Goal: Transaction & Acquisition: Purchase product/service

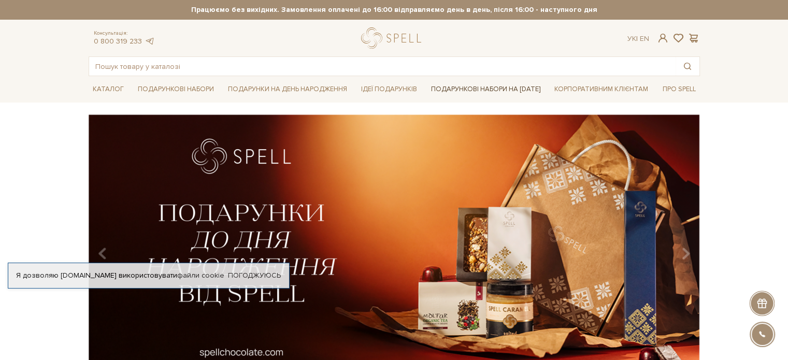
click at [476, 91] on link "Подарункові набори на 1 Вересня" at bounding box center [486, 89] width 118 height 18
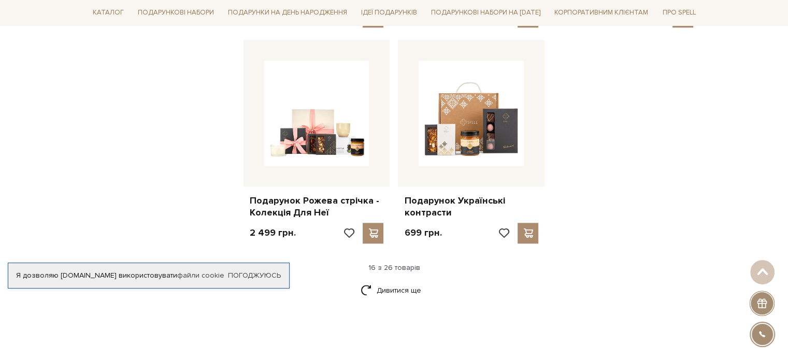
scroll to position [1295, 0]
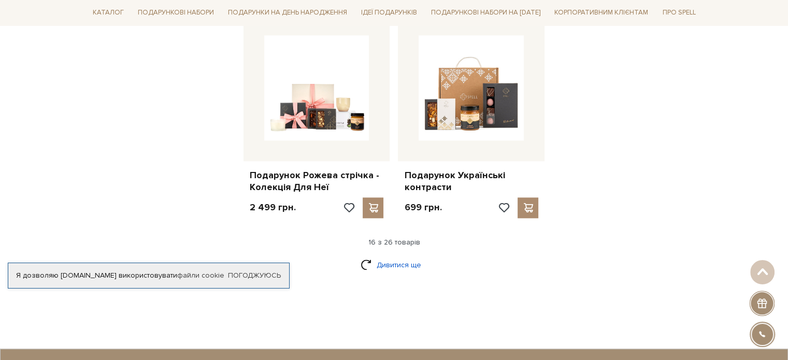
click at [396, 256] on link "Дивитися ще" at bounding box center [393, 265] width 67 height 18
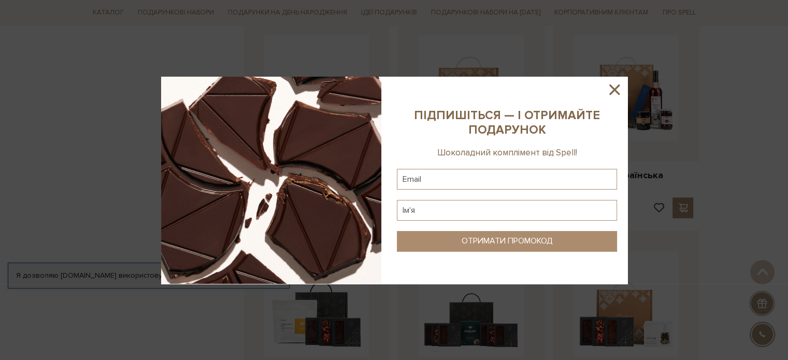
click at [387, 13] on div at bounding box center [394, 180] width 788 height 360
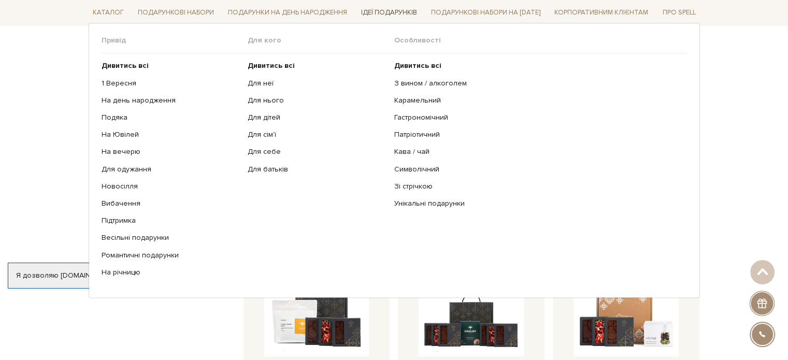
click at [371, 8] on link "Ідеї подарунків" at bounding box center [389, 13] width 64 height 16
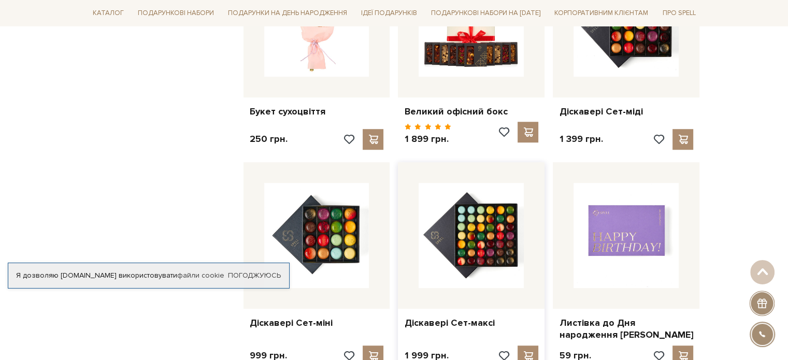
scroll to position [777, 0]
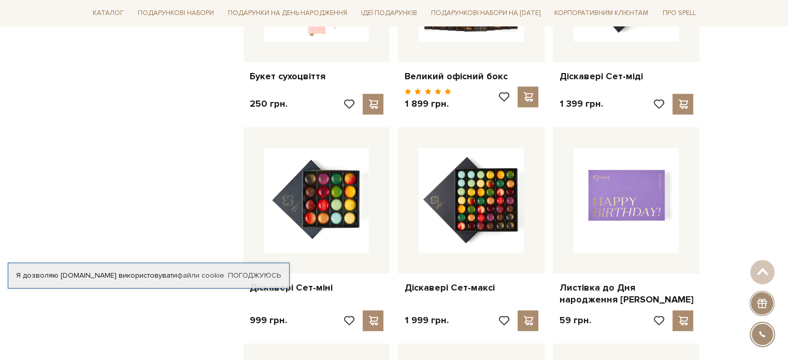
click at [167, 141] on div "Фільтр 59 - 7,7 тис. грн. Ціна від 59 до 7699 59 2 тис. 4 тис. 6 тис. 8 тис. Ви…" at bounding box center [161, 100] width 155 height 1357
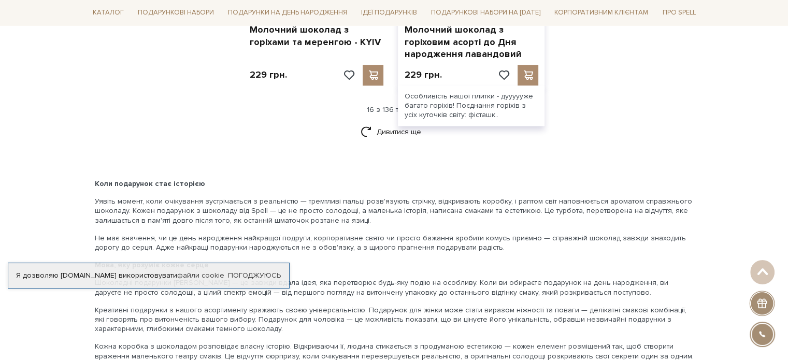
scroll to position [1398, 0]
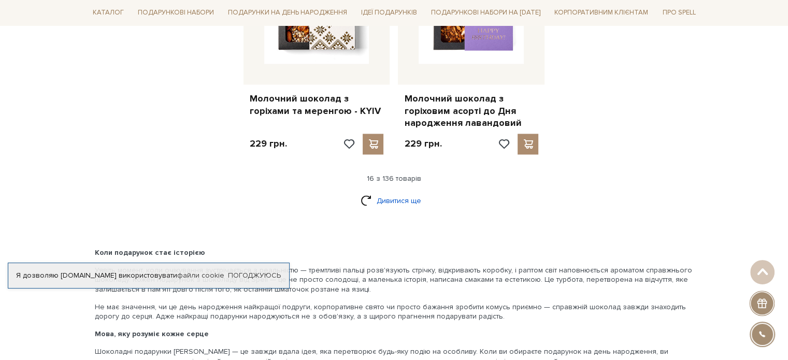
click at [387, 192] on link "Дивитися ще" at bounding box center [393, 201] width 67 height 18
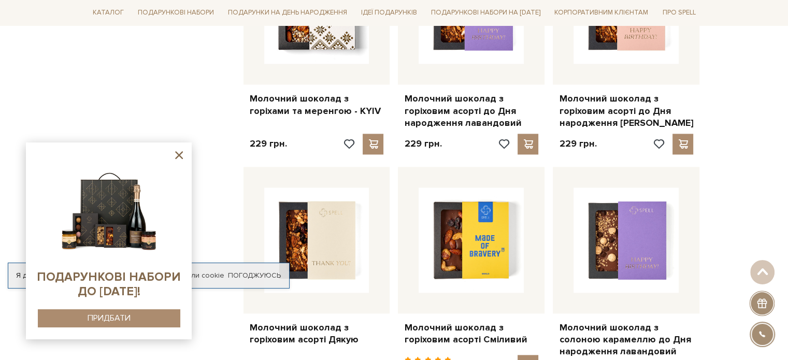
click at [182, 155] on icon at bounding box center [178, 155] width 13 height 13
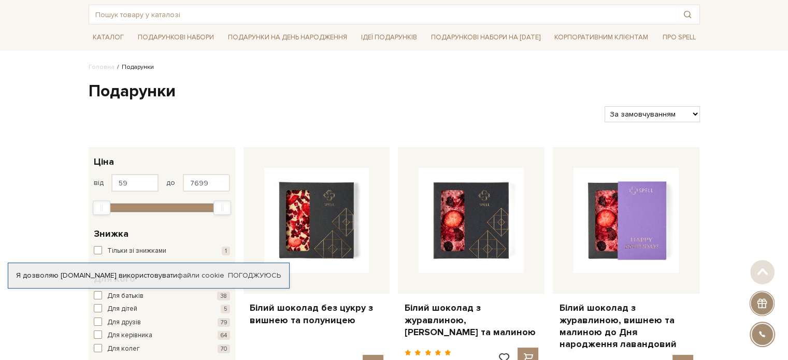
scroll to position [0, 0]
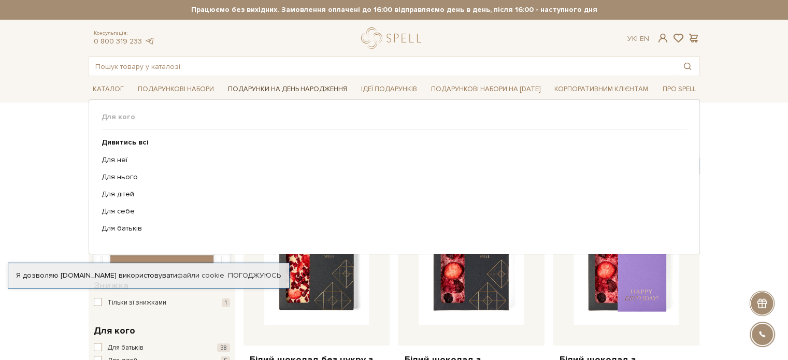
click at [298, 91] on link "Подарунки на День народження" at bounding box center [287, 89] width 127 height 16
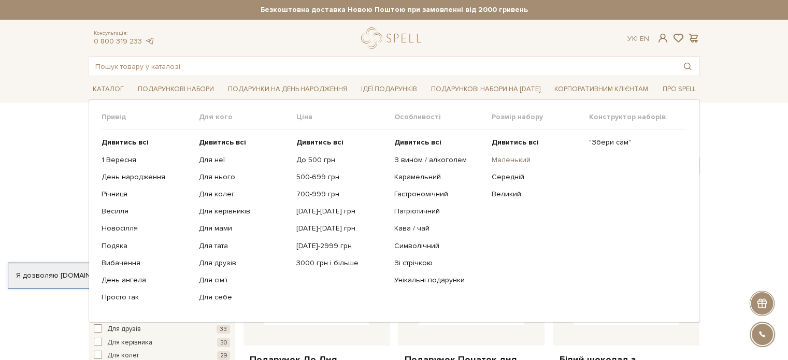
click at [512, 159] on link "Маленький" at bounding box center [536, 159] width 90 height 9
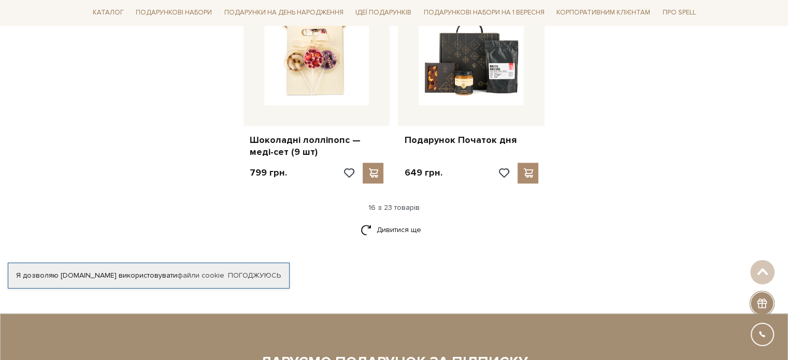
scroll to position [1243, 0]
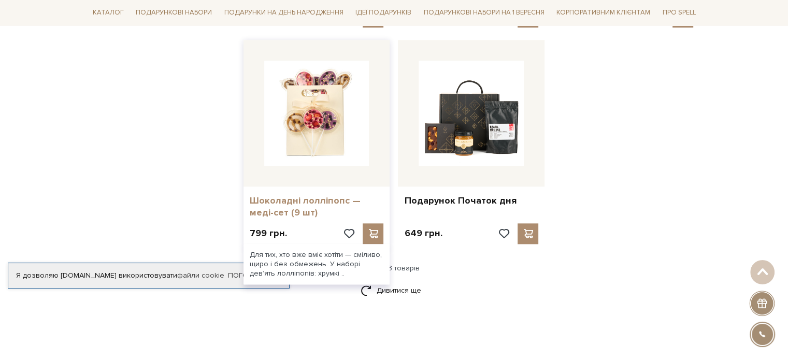
click at [317, 201] on link "Шоколадні лолліпопс — меді-сет (9 шт)" at bounding box center [317, 207] width 134 height 24
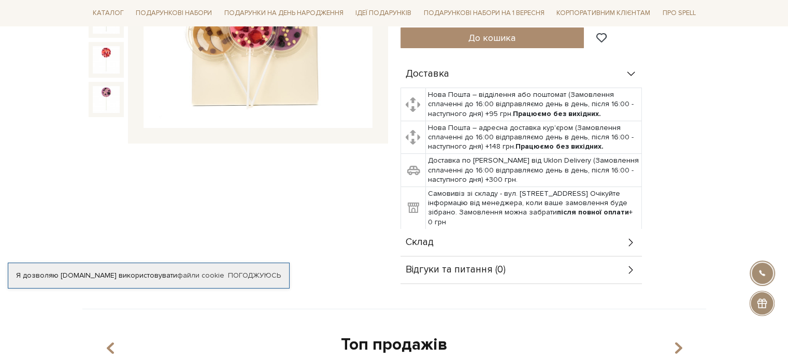
scroll to position [362, 0]
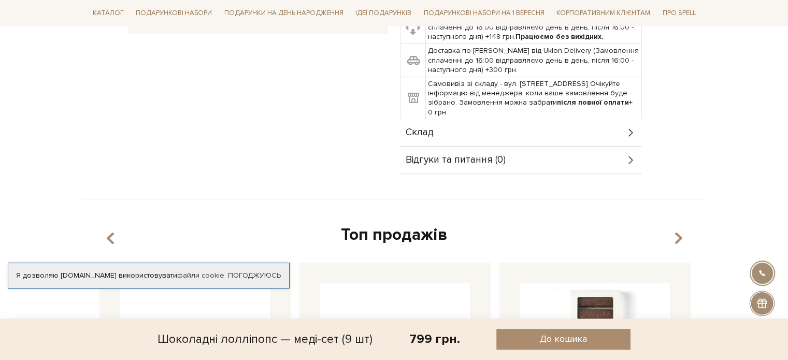
click at [429, 132] on span "Склад" at bounding box center [419, 132] width 28 height 9
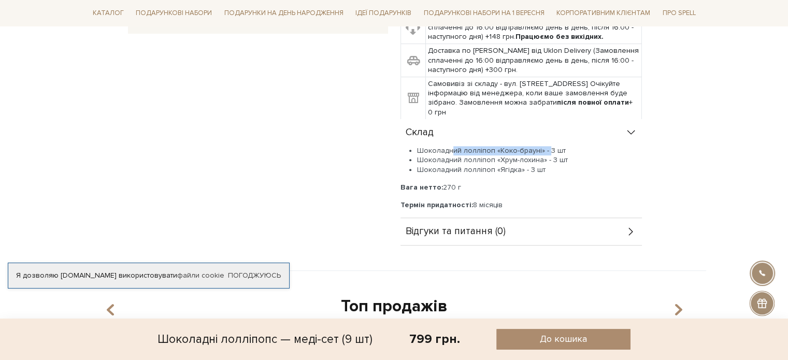
drag, startPoint x: 452, startPoint y: 150, endPoint x: 544, endPoint y: 149, distance: 92.7
click at [544, 149] on li "Шоколадний лолліпоп «Коко-брауні» - 3 шт" at bounding box center [529, 150] width 225 height 9
drag, startPoint x: 454, startPoint y: 159, endPoint x: 478, endPoint y: 157, distance: 24.4
click at [478, 157] on li "Шоколадний лолліпоп «Хрум-лохина» - 3 шт" at bounding box center [529, 159] width 225 height 9
drag, startPoint x: 529, startPoint y: 149, endPoint x: 486, endPoint y: 149, distance: 42.5
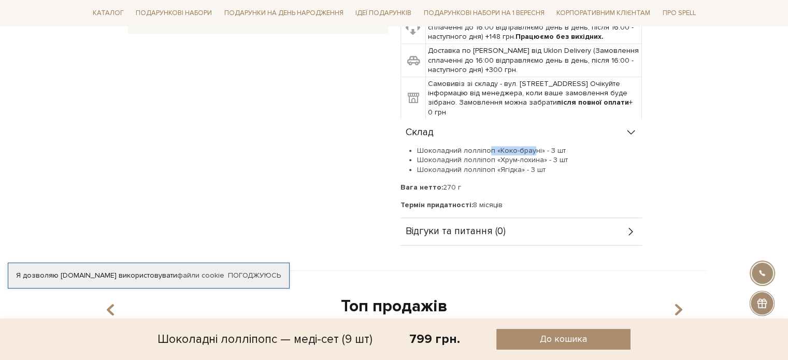
click at [486, 149] on li "Шоколадний лолліпоп «Коко-брауні» - 3 шт" at bounding box center [529, 150] width 225 height 9
drag, startPoint x: 462, startPoint y: 161, endPoint x: 503, endPoint y: 160, distance: 40.9
click at [497, 160] on li "Шоколадний лолліпоп «Хрум-лохина» - 3 шт" at bounding box center [529, 159] width 225 height 9
drag, startPoint x: 541, startPoint y: 159, endPoint x: 495, endPoint y: 158, distance: 46.1
click at [495, 158] on li "Шоколадний лолліпоп «Хрум-лохина» - 3 шт" at bounding box center [529, 159] width 225 height 9
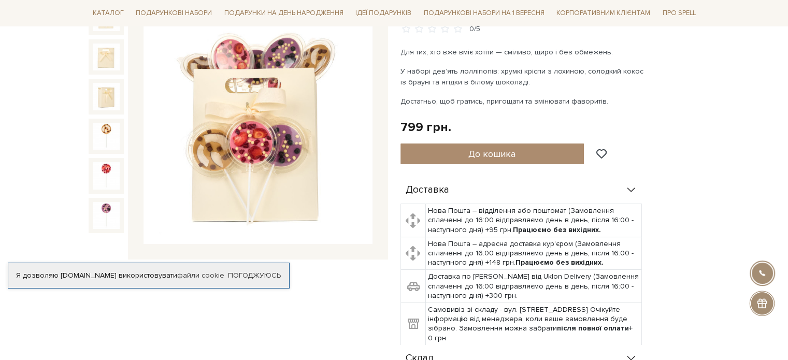
scroll to position [52, 0]
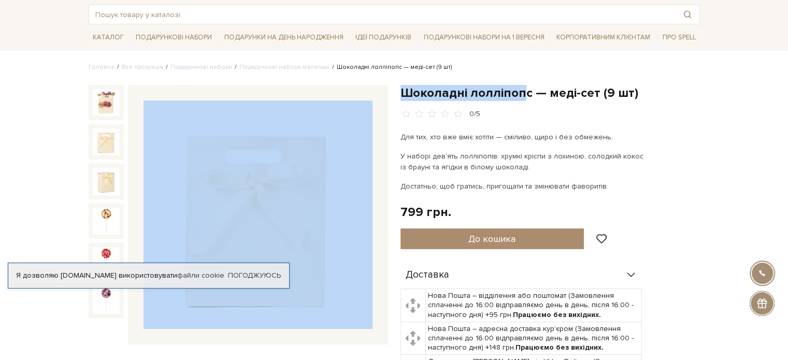
drag, startPoint x: 522, startPoint y: 90, endPoint x: 385, endPoint y: 84, distance: 136.8
click at [385, 85] on div "Шоколадні лолліпопс — меді-сет (9 шт) 0/5 Шоколадні лолліпопс — меді-сет (9 шт)" at bounding box center [393, 333] width 623 height 497
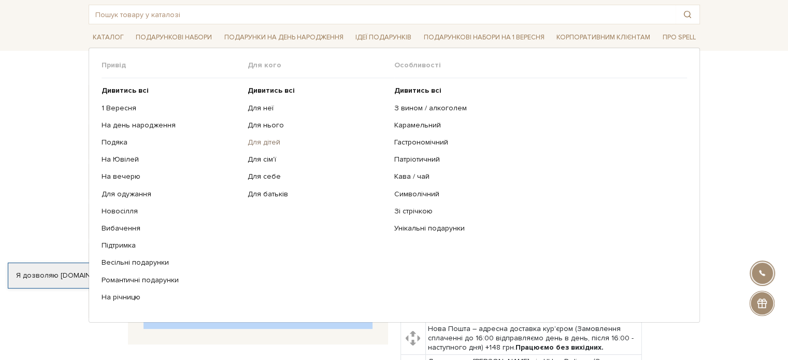
click at [264, 143] on link "Для дітей" at bounding box center [317, 142] width 139 height 9
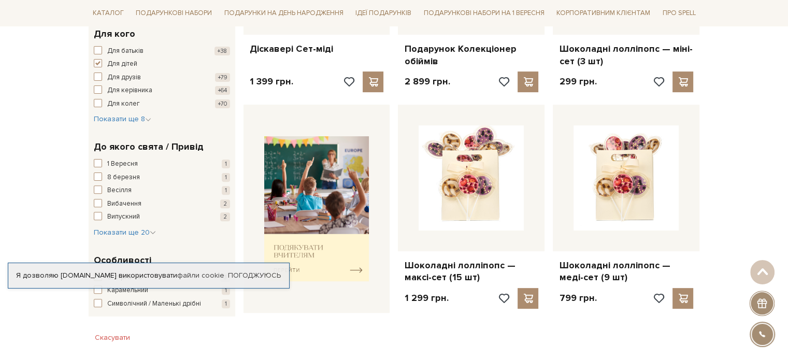
scroll to position [207, 0]
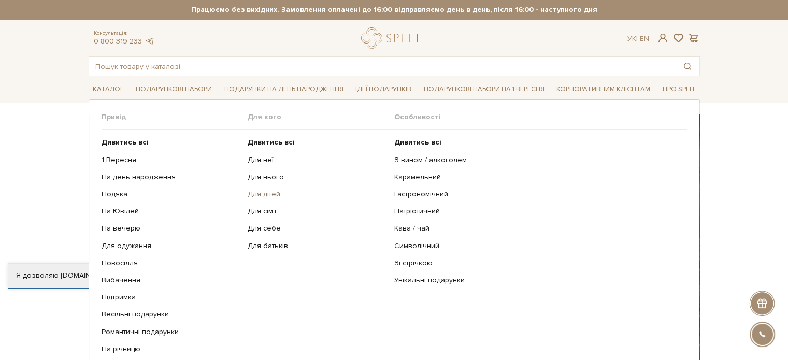
click at [265, 197] on link "Для дітей" at bounding box center [317, 194] width 139 height 9
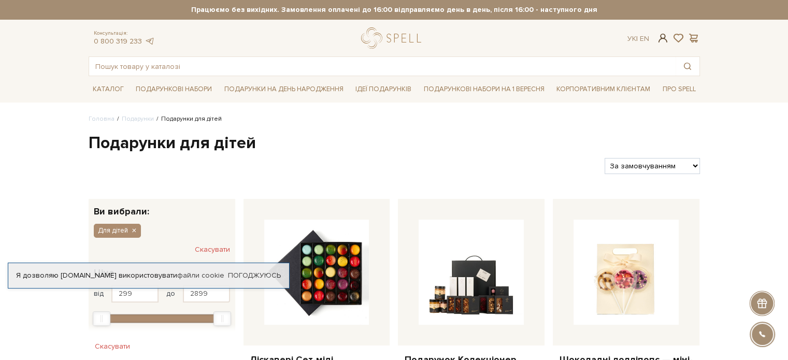
click at [662, 39] on span at bounding box center [662, 38] width 12 height 11
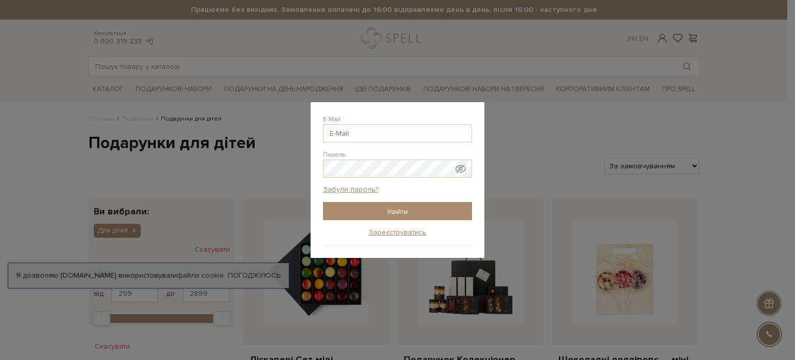
click at [399, 124] on div "E-Mail" at bounding box center [397, 128] width 149 height 28
click at [391, 132] on input "E-Mail" at bounding box center [397, 133] width 149 height 18
type input "t-kido@ukr.net"
click at [323, 202] on input "Увійти" at bounding box center [397, 211] width 149 height 18
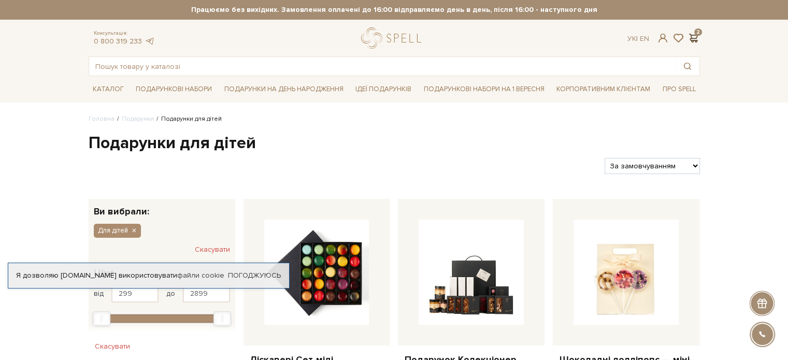
click at [698, 35] on span at bounding box center [693, 38] width 12 height 11
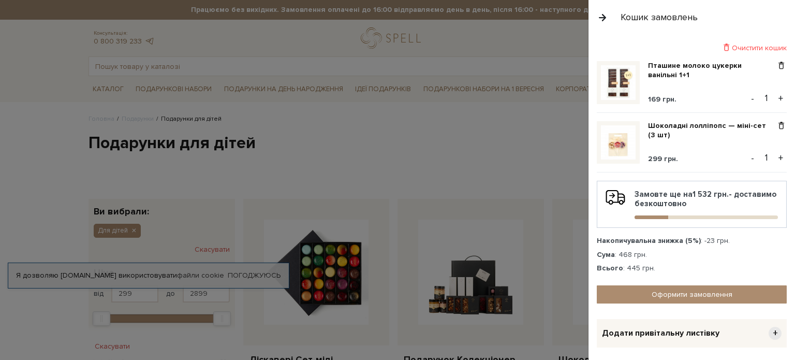
click at [464, 129] on div at bounding box center [397, 180] width 795 height 360
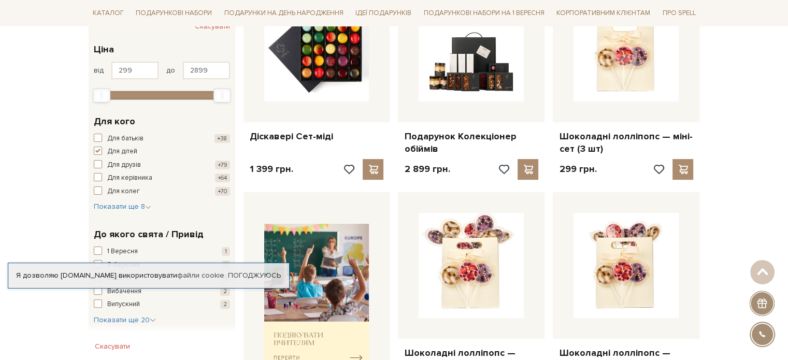
scroll to position [362, 0]
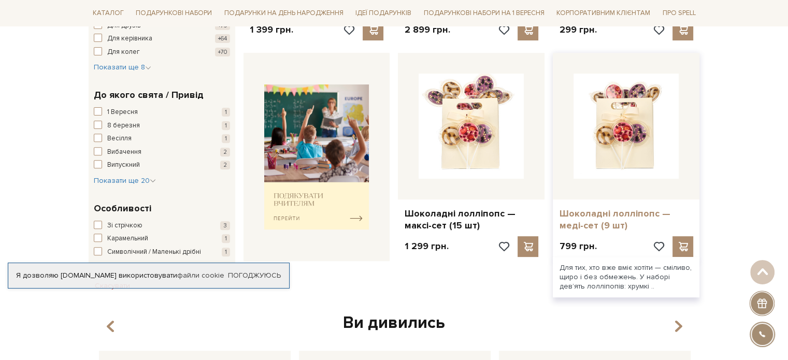
click at [644, 210] on link "Шоколадні лолліпопс — меді-сет (9 шт)" at bounding box center [626, 220] width 134 height 24
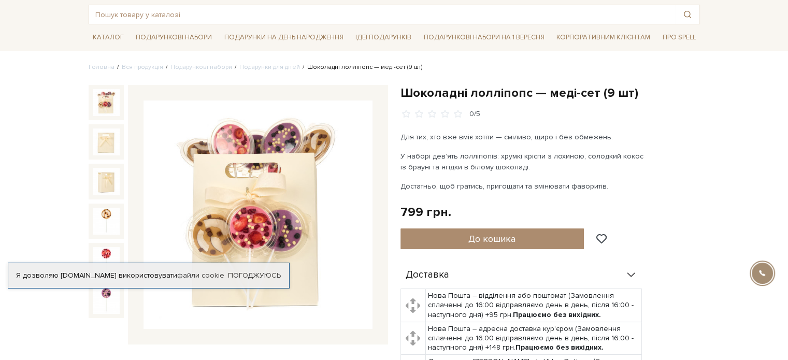
scroll to position [52, 0]
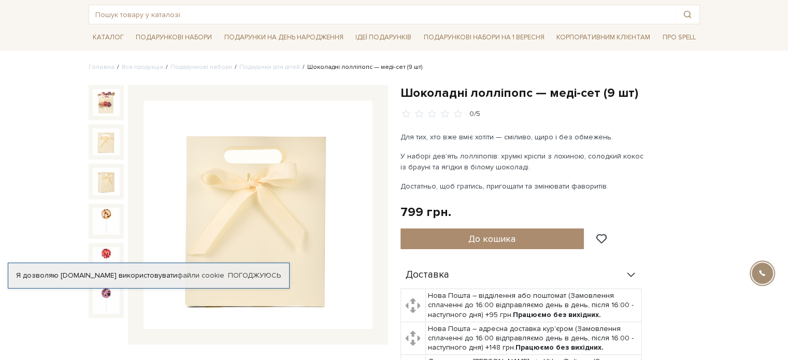
click at [106, 151] on img at bounding box center [106, 141] width 27 height 27
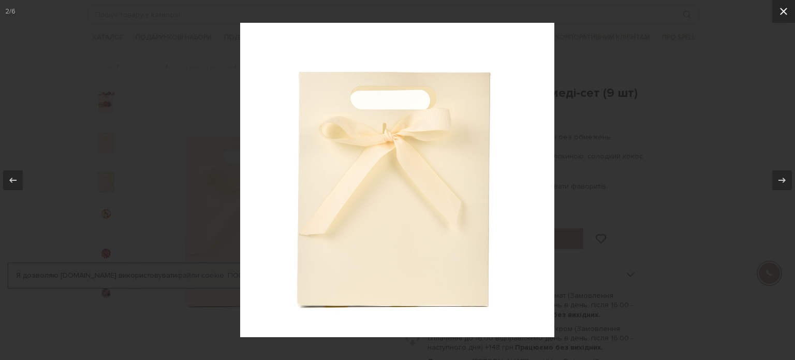
click at [781, 12] on icon at bounding box center [784, 11] width 12 height 12
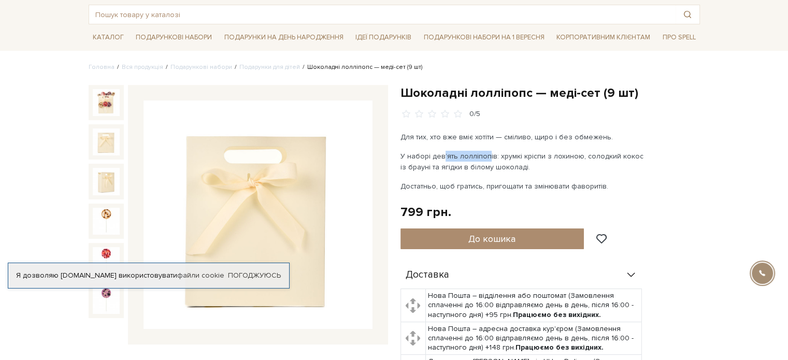
drag, startPoint x: 456, startPoint y: 155, endPoint x: 481, endPoint y: 153, distance: 25.5
click at [481, 153] on p "У наборі дев’ять лолліпопів: хрумкі кріспи з лохиною, солодкий кокос із брауні …" at bounding box center [521, 162] width 243 height 22
drag, startPoint x: 517, startPoint y: 153, endPoint x: 544, endPoint y: 152, distance: 26.9
click at [544, 152] on p "У наборі дев’ять лолліпопів: хрумкі кріспи з лохиною, солодкий кокос із брауні …" at bounding box center [521, 162] width 243 height 22
drag, startPoint x: 570, startPoint y: 152, endPoint x: 576, endPoint y: 152, distance: 5.7
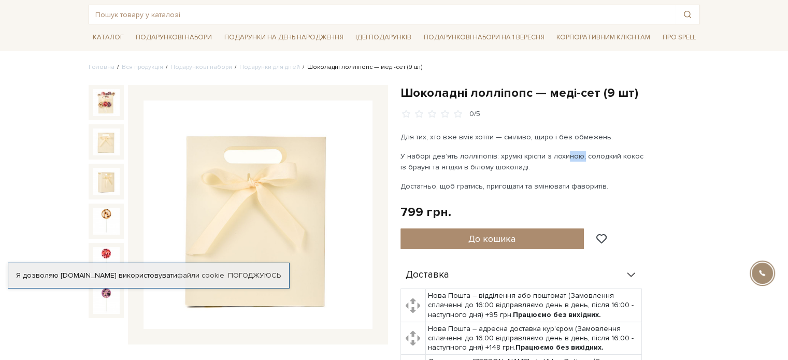
click at [576, 152] on p "У наборі дев’ять лолліпопів: хрумкі кріспи з лохиною, солодкий кокос із брауні …" at bounding box center [521, 162] width 243 height 22
drag, startPoint x: 590, startPoint y: 153, endPoint x: 641, endPoint y: 151, distance: 50.8
click at [641, 151] on p "У наборі дев’ять лолліпопів: хрумкі кріспи з лохиною, солодкий кокос із брауні …" at bounding box center [521, 162] width 243 height 22
drag, startPoint x: 528, startPoint y: 164, endPoint x: 410, endPoint y: 165, distance: 118.1
click at [410, 165] on p "У наборі дев’ять лолліпопів: хрумкі кріспи з лохиною, солодкий кокос із брауні …" at bounding box center [521, 162] width 243 height 22
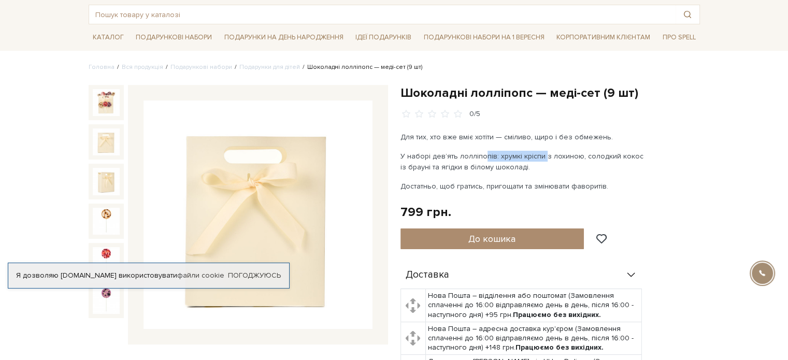
drag, startPoint x: 525, startPoint y: 153, endPoint x: 539, endPoint y: 153, distance: 13.5
click at [539, 153] on p "У наборі дев’ять лолліпопів: хрумкі кріспи з лохиною, солодкий кокос із брауні …" at bounding box center [521, 162] width 243 height 22
drag, startPoint x: 532, startPoint y: 136, endPoint x: 564, endPoint y: 136, distance: 32.1
click at [564, 136] on p "Для тих, хто вже вміє хотіти — сміливо, щиро і без обмежень." at bounding box center [521, 137] width 243 height 11
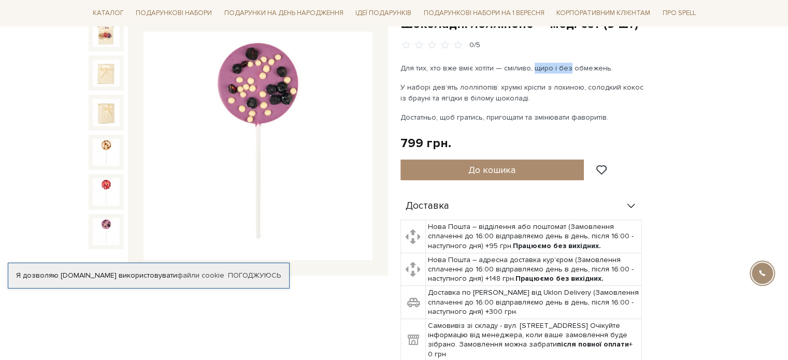
scroll to position [104, 0]
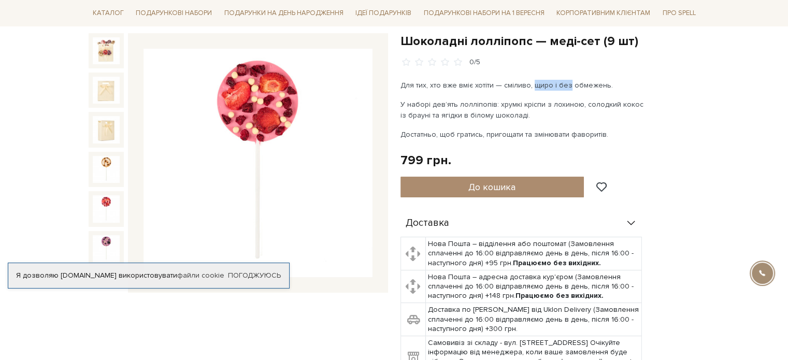
click at [108, 205] on img at bounding box center [106, 208] width 27 height 27
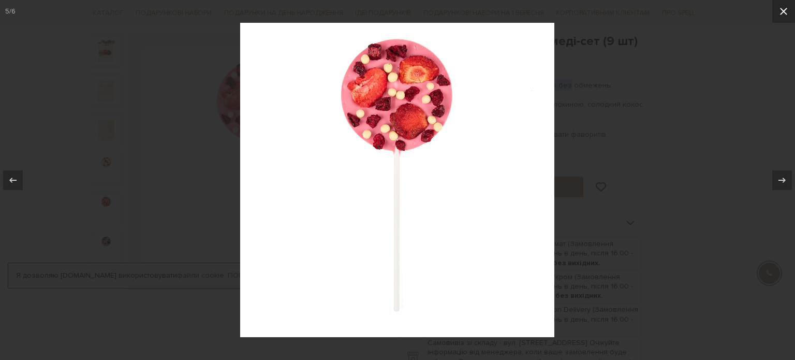
click at [781, 14] on icon at bounding box center [784, 11] width 12 height 12
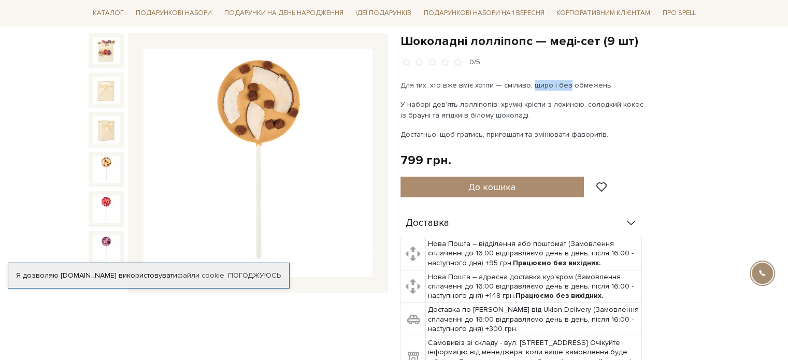
click at [105, 169] on img at bounding box center [106, 169] width 27 height 27
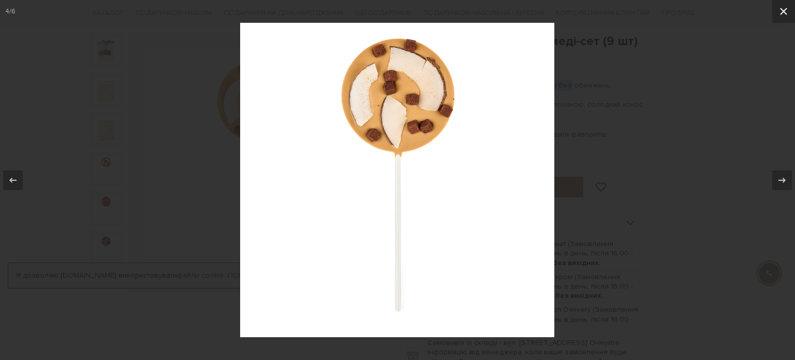
click at [786, 11] on icon at bounding box center [784, 11] width 12 height 12
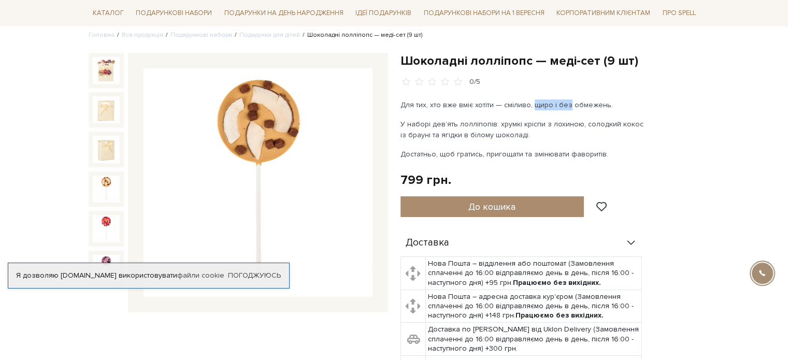
scroll to position [52, 0]
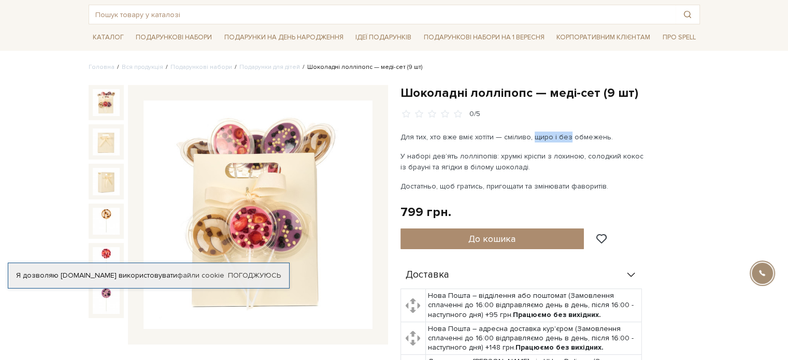
click at [106, 104] on img at bounding box center [106, 102] width 27 height 27
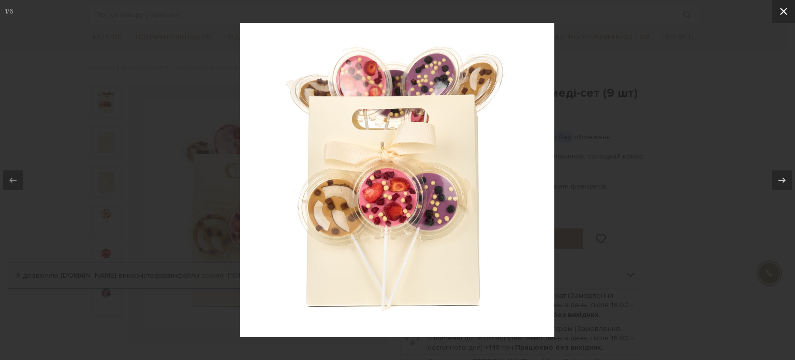
click at [783, 12] on icon at bounding box center [784, 11] width 12 height 12
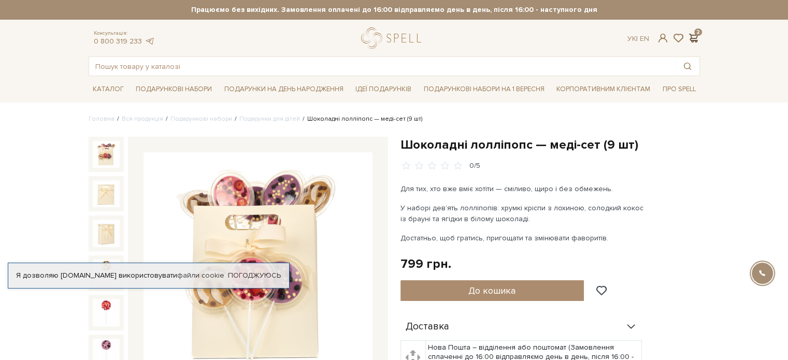
click at [695, 40] on span at bounding box center [693, 38] width 12 height 11
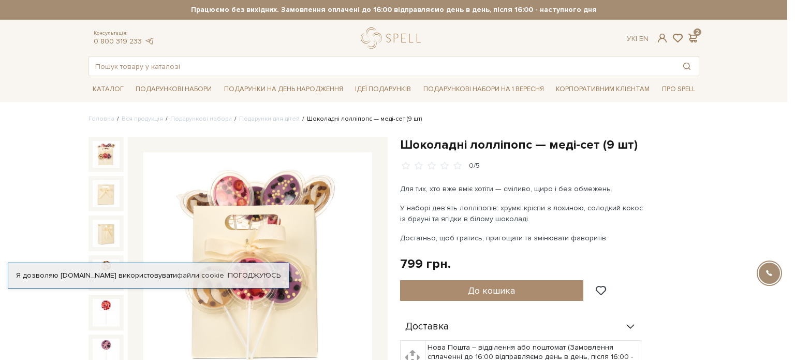
click at [449, 45] on div at bounding box center [397, 180] width 795 height 360
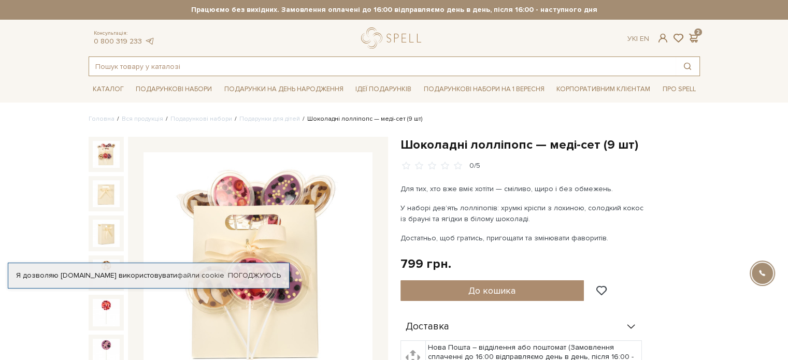
click at [246, 68] on input "text" at bounding box center [382, 66] width 586 height 19
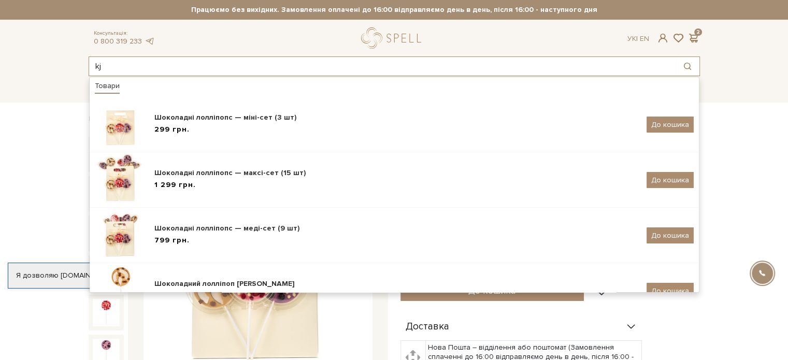
type input "k"
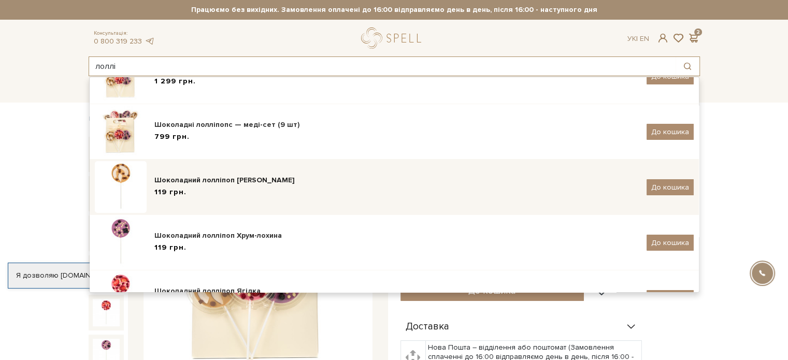
scroll to position [139, 0]
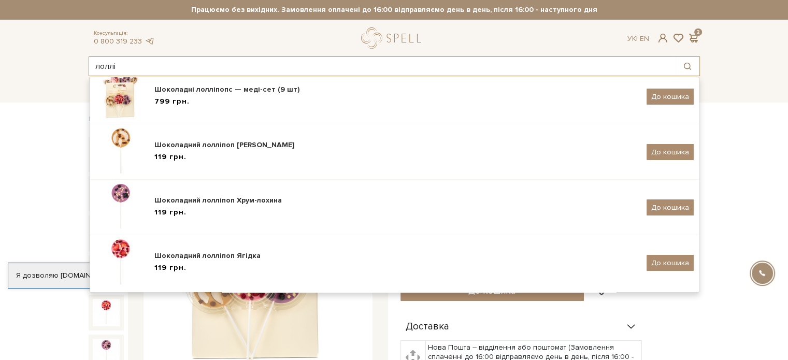
type input "лоллі"
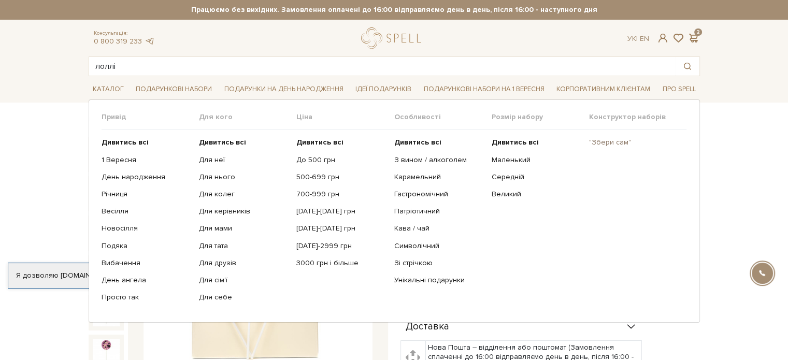
click at [617, 142] on link ""Збери сам"" at bounding box center [634, 142] width 90 height 9
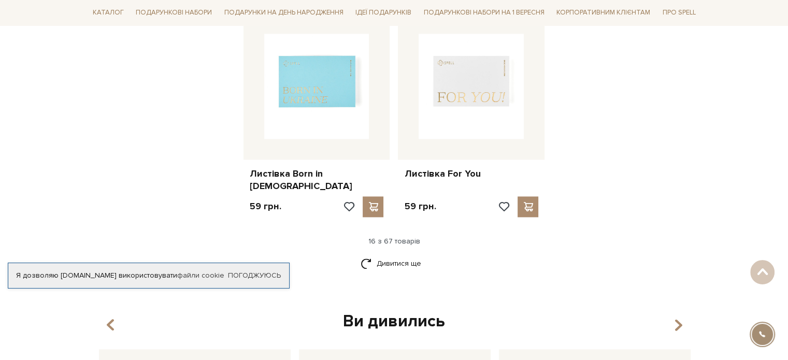
scroll to position [1346, 0]
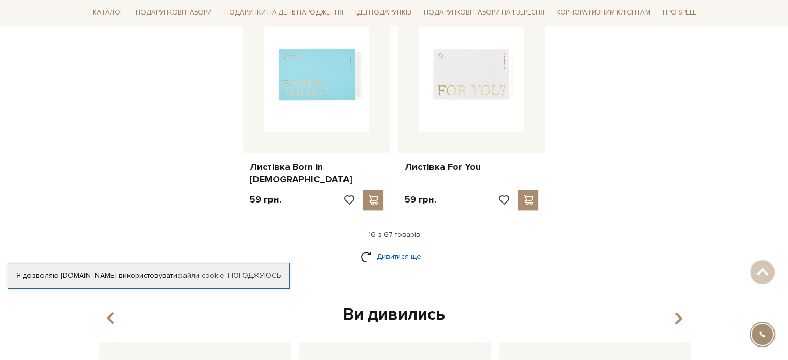
click at [401, 248] on link "Дивитися ще" at bounding box center [393, 257] width 67 height 18
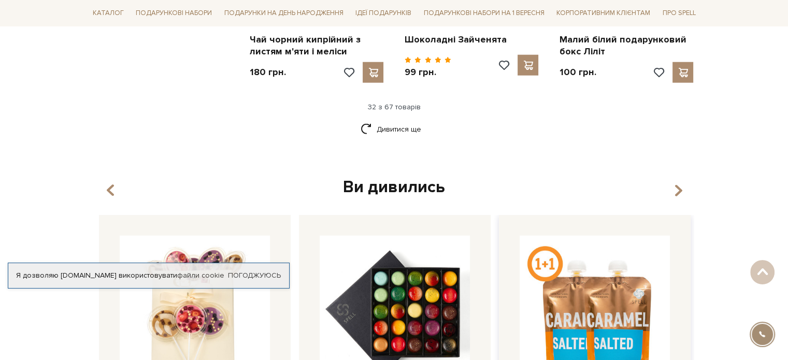
scroll to position [2589, 0]
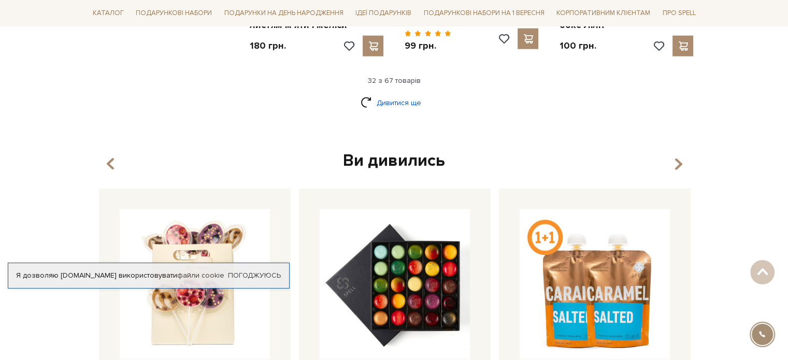
click at [376, 94] on link "Дивитися ще" at bounding box center [393, 103] width 67 height 18
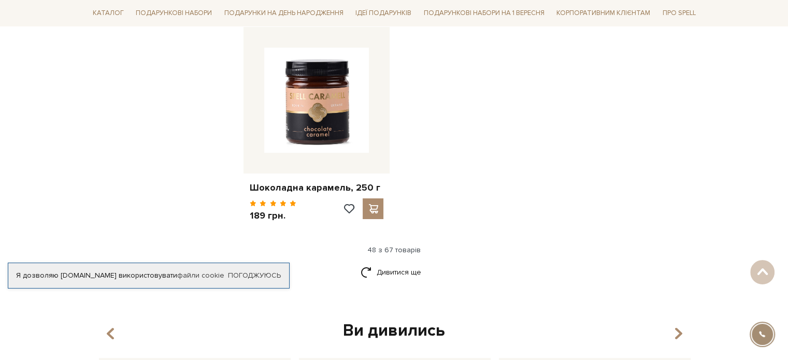
scroll to position [3780, 0]
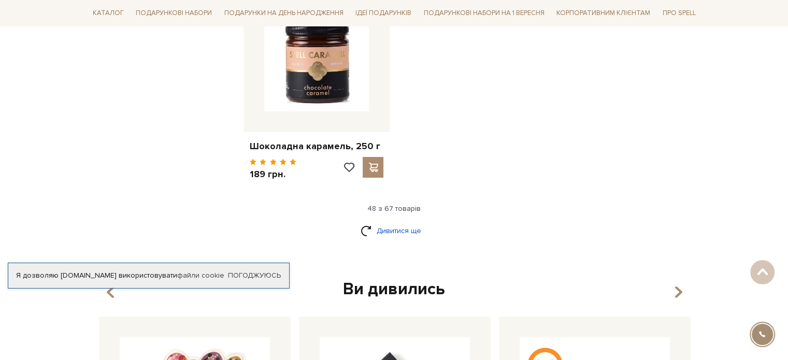
click at [401, 222] on link "Дивитися ще" at bounding box center [393, 231] width 67 height 18
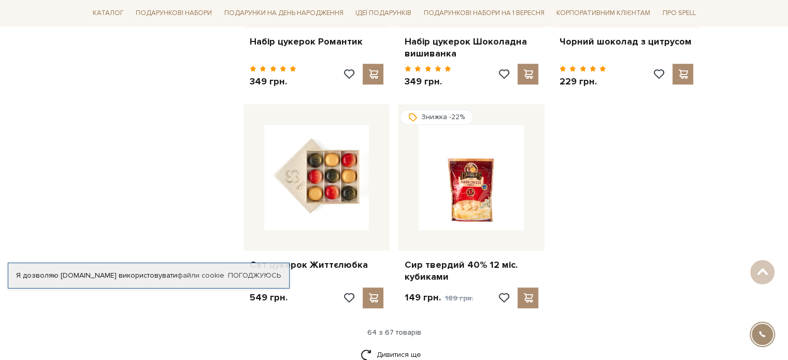
scroll to position [4816, 0]
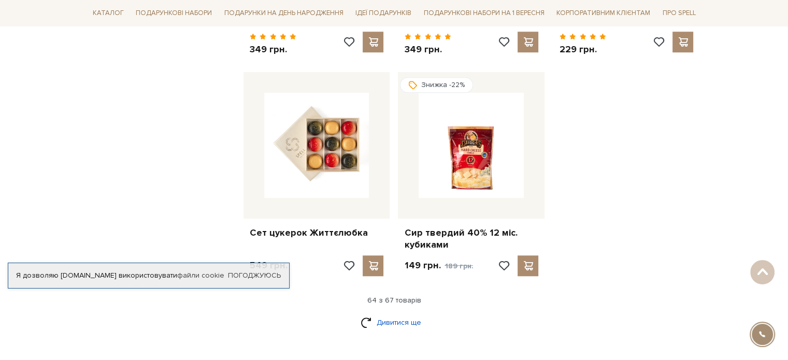
click at [394, 313] on link "Дивитися ще" at bounding box center [393, 322] width 67 height 18
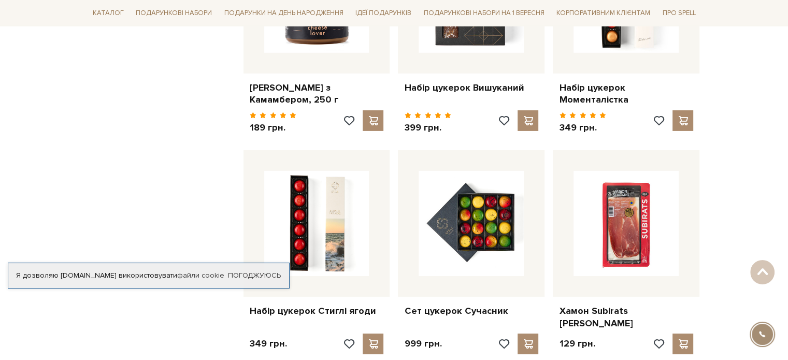
scroll to position [3314, 0]
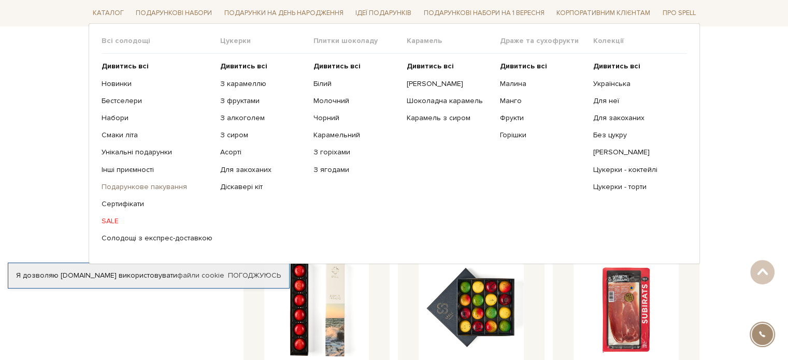
click at [132, 188] on link "Подарункове пакування" at bounding box center [156, 186] width 111 height 9
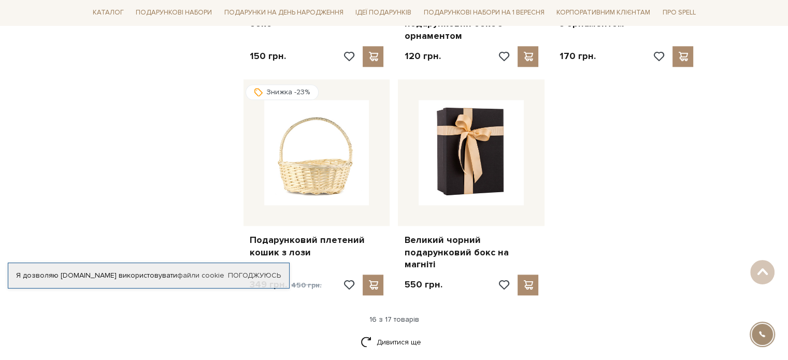
scroll to position [1295, 0]
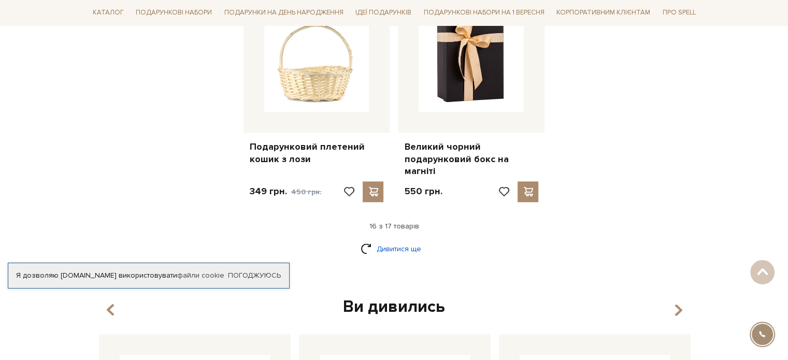
click at [394, 240] on link "Дивитися ще" at bounding box center [393, 249] width 67 height 18
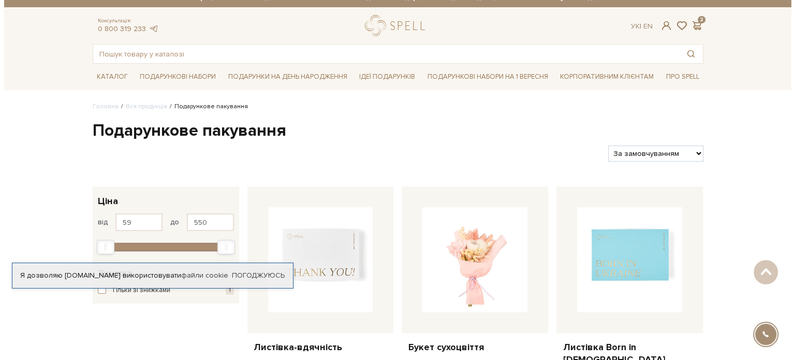
scroll to position [0, 0]
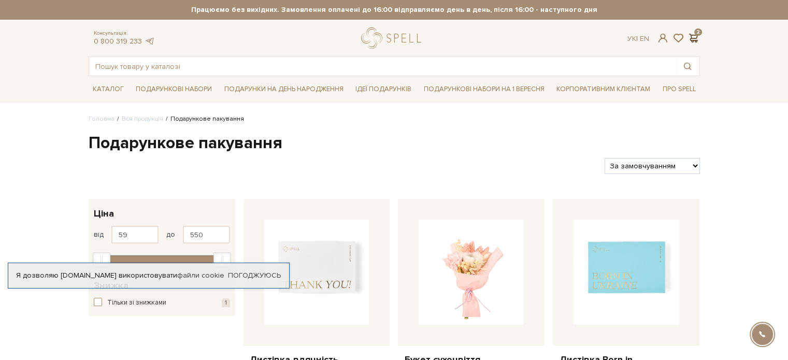
click at [689, 34] on span at bounding box center [693, 38] width 12 height 11
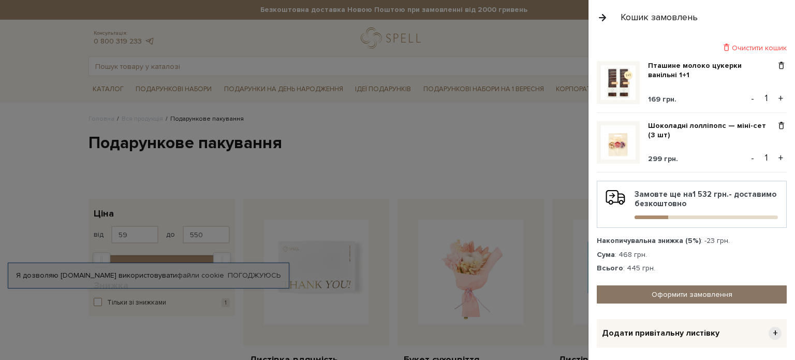
click at [688, 289] on link "Оформити замовлення" at bounding box center [692, 294] width 190 height 18
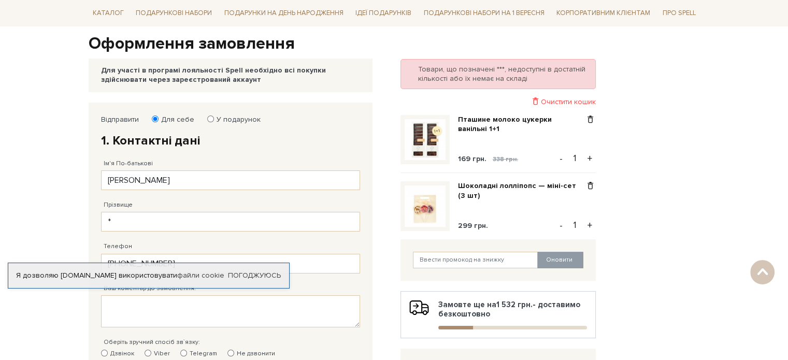
scroll to position [52, 0]
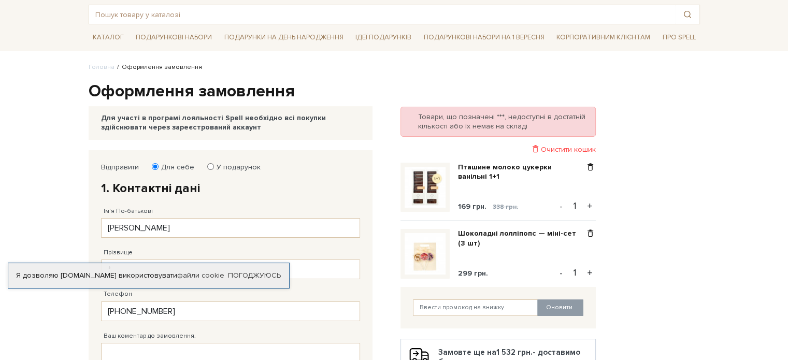
drag, startPoint x: 478, startPoint y: 166, endPoint x: 717, endPoint y: 169, distance: 238.7
click at [717, 169] on body "Подарункові набори SALE Корпоративним клієнтам Доставка і оплата Консультація: …" at bounding box center [394, 333] width 788 height 770
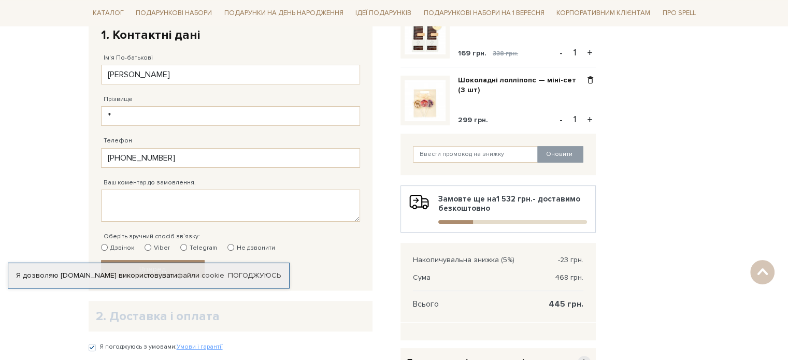
scroll to position [155, 0]
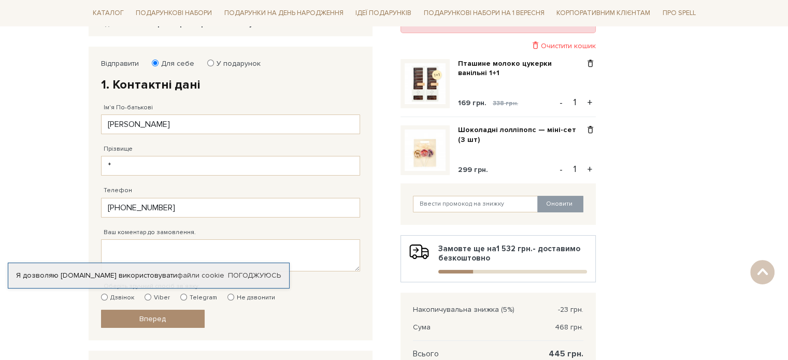
click at [590, 167] on button "+" at bounding box center [590, 170] width 12 height 16
type input "2"
click at [588, 99] on button "+" at bounding box center [590, 103] width 12 height 16
type input "2"
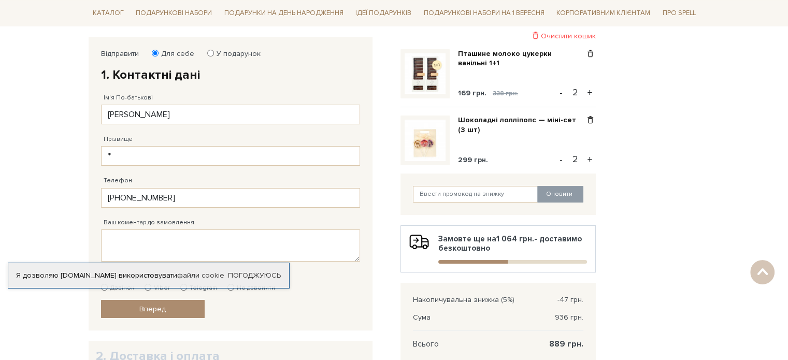
scroll to position [104, 0]
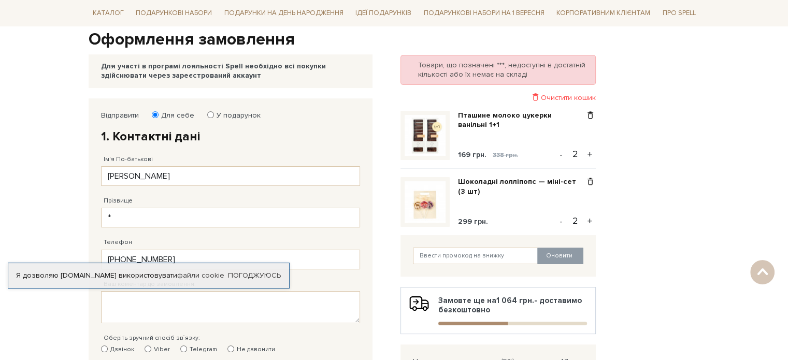
click at [561, 155] on button "-" at bounding box center [561, 155] width 10 height 16
type input "1"
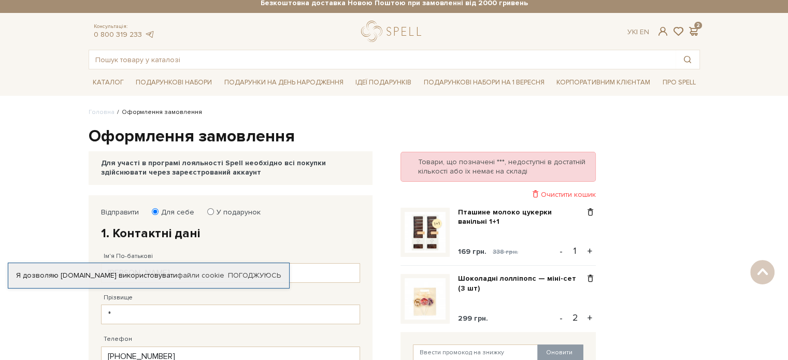
scroll to position [0, 0]
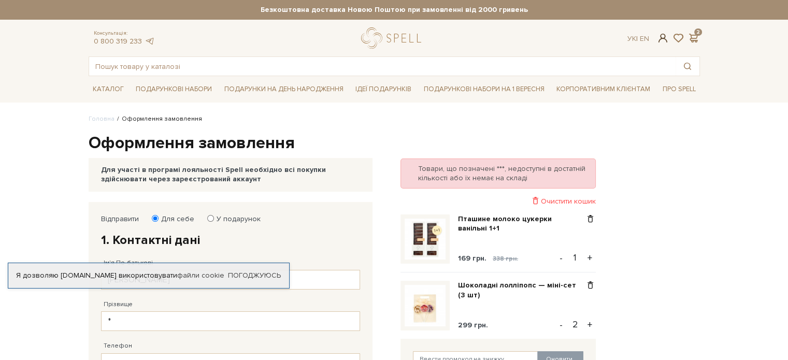
click at [660, 37] on span at bounding box center [662, 38] width 12 height 11
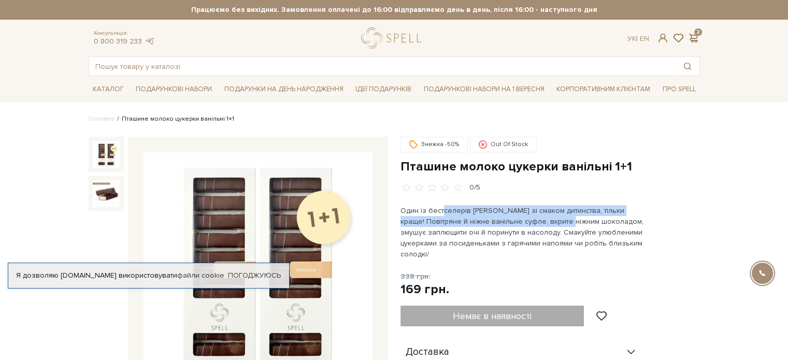
drag, startPoint x: 536, startPoint y: 216, endPoint x: 440, endPoint y: 211, distance: 96.5
click at [440, 211] on p "Один із бестселерів [PERSON_NAME] зі смаком дитинства, тільки краще! Повітряне …" at bounding box center [521, 232] width 243 height 54
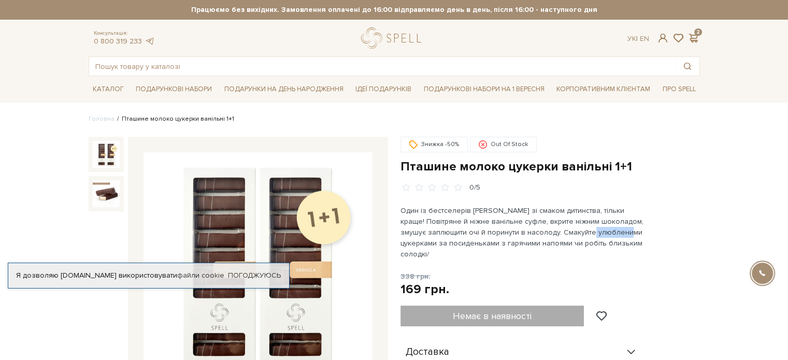
drag, startPoint x: 555, startPoint y: 229, endPoint x: 593, endPoint y: 234, distance: 38.0
click at [589, 233] on p "Один із бестселерів [PERSON_NAME] зі смаком дитинства, тільки краще! Повітряне …" at bounding box center [521, 232] width 243 height 54
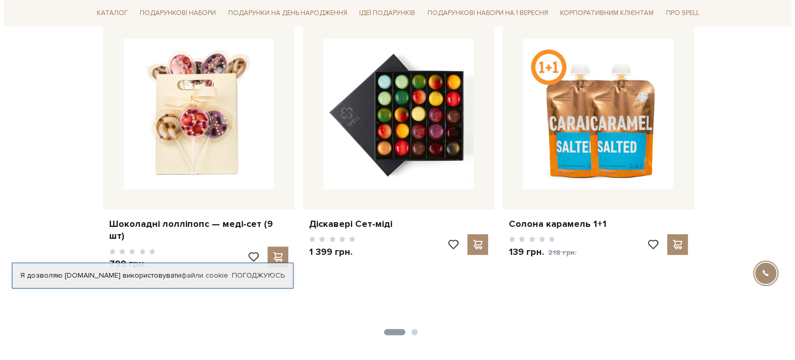
scroll to position [673, 0]
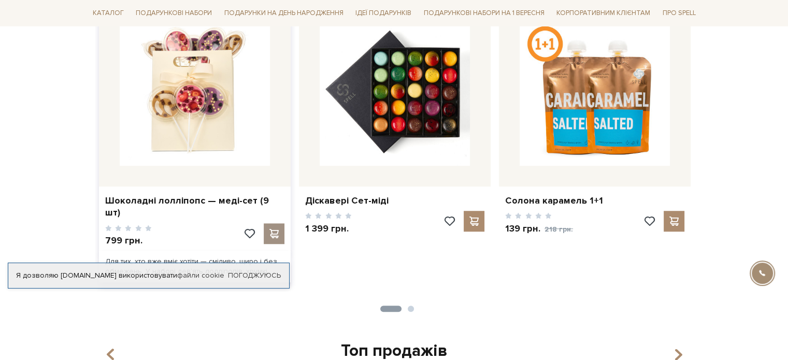
click at [271, 229] on span at bounding box center [273, 233] width 13 height 9
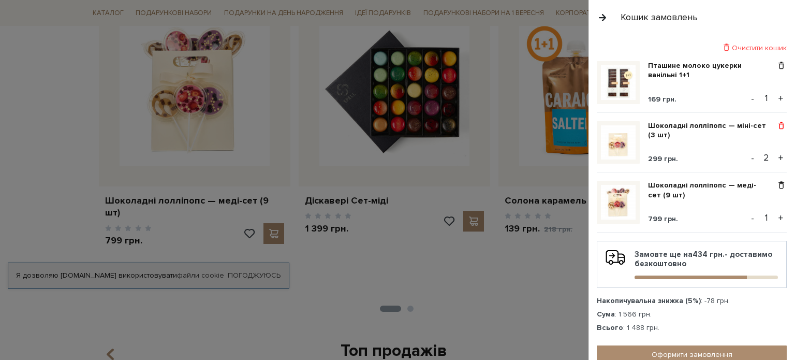
click at [776, 122] on span at bounding box center [781, 125] width 11 height 9
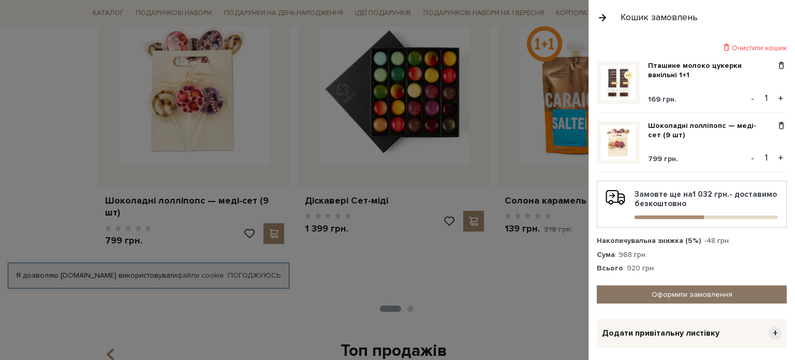
click at [677, 290] on link "Оформити замовлення" at bounding box center [692, 294] width 190 height 18
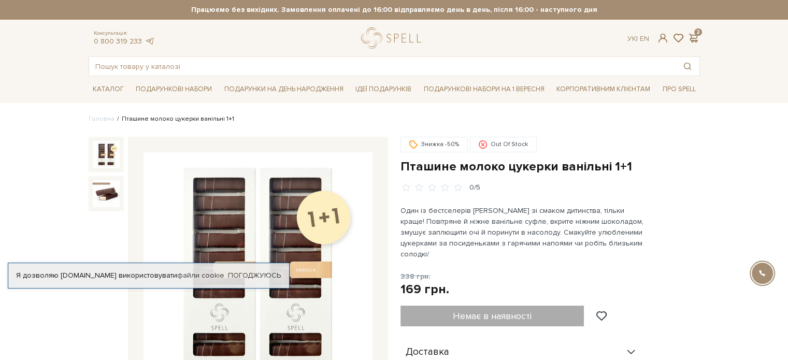
click at [476, 306] on div "Немає в наявності" at bounding box center [508, 316] width 217 height 21
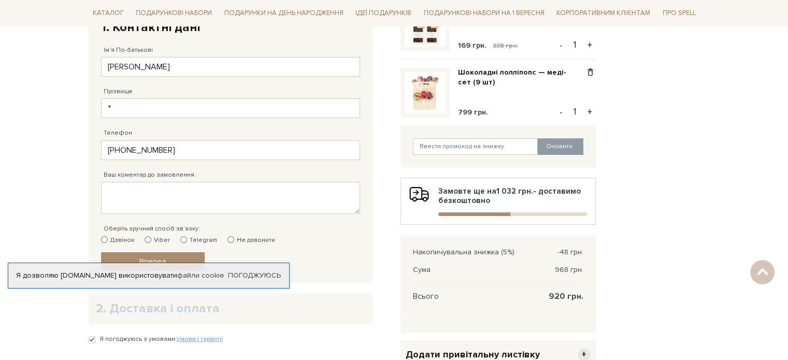
scroll to position [259, 0]
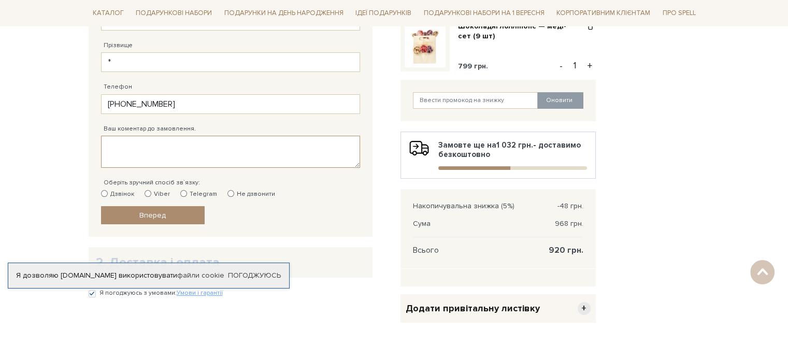
click at [178, 150] on textarea "Ваш коментар до замовлення." at bounding box center [230, 152] width 259 height 32
drag, startPoint x: 177, startPoint y: 149, endPoint x: 59, endPoint y: 148, distance: 118.6
click at [59, 148] on body "Подарункові набори SALE Корпоративним клієнтам Доставка і оплата Консультація: …" at bounding box center [394, 126] width 788 height 770
click at [217, 154] on textarea "Самовивіз з" at bounding box center [230, 152] width 259 height 32
drag, startPoint x: 174, startPoint y: 152, endPoint x: 72, endPoint y: 149, distance: 102.0
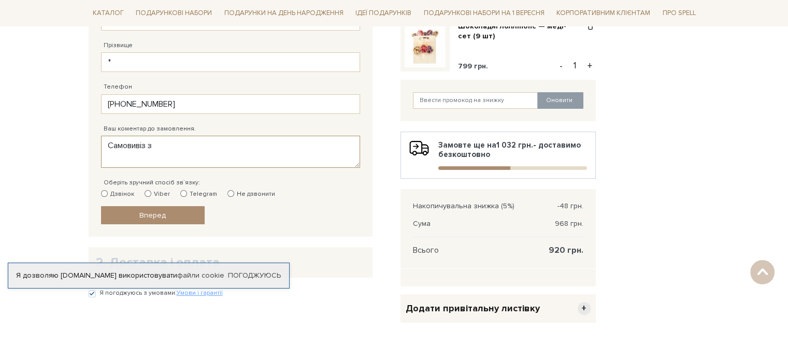
click at [72, 149] on body "Подарункові набори SALE Корпоративним клієнтам Доставка і оплата Консультація: …" at bounding box center [394, 126] width 788 height 770
click at [190, 153] on textarea "Самовивіз з" at bounding box center [230, 152] width 259 height 32
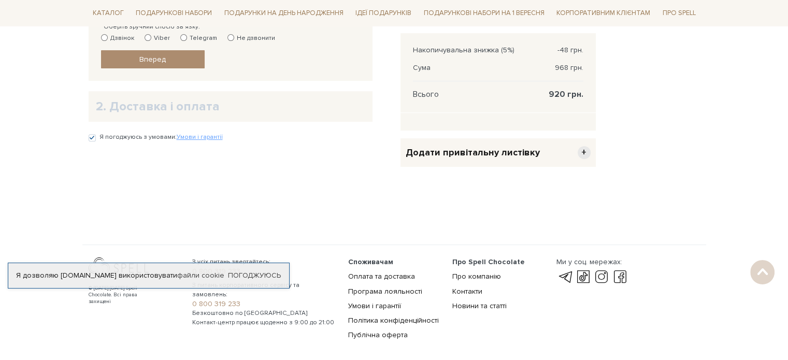
scroll to position [460, 0]
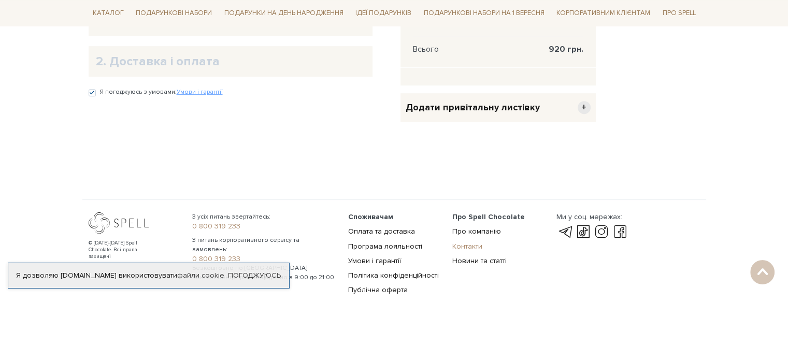
type textarea "Самовивіз зі складу"
click at [470, 244] on link "Контакти" at bounding box center [467, 246] width 30 height 9
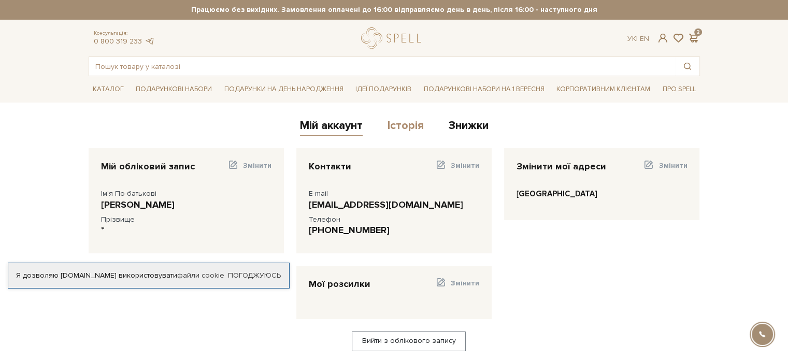
click at [405, 128] on link "Історія" at bounding box center [405, 127] width 36 height 17
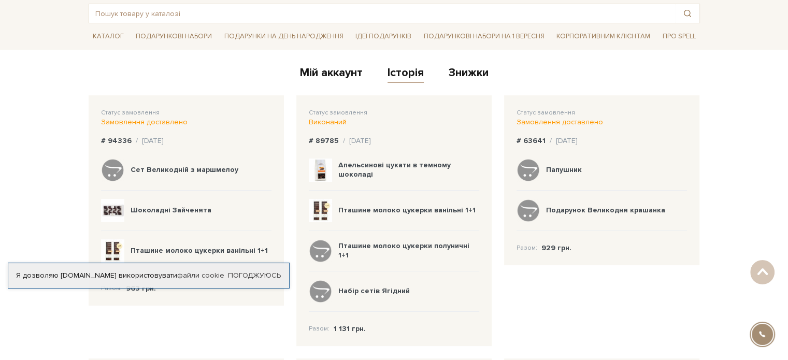
scroll to position [52, 0]
click at [333, 121] on div "Виконаний" at bounding box center [394, 123] width 170 height 9
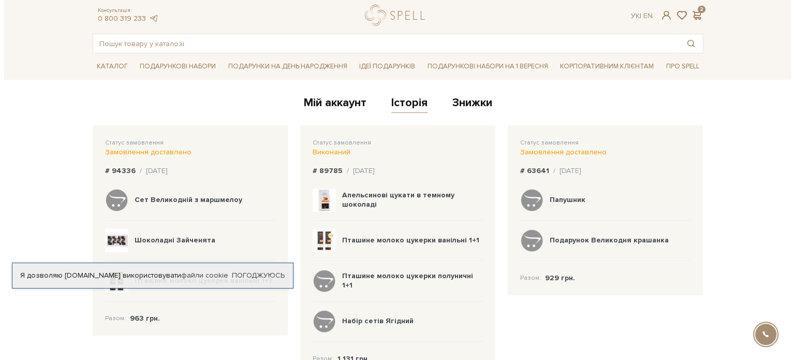
scroll to position [0, 0]
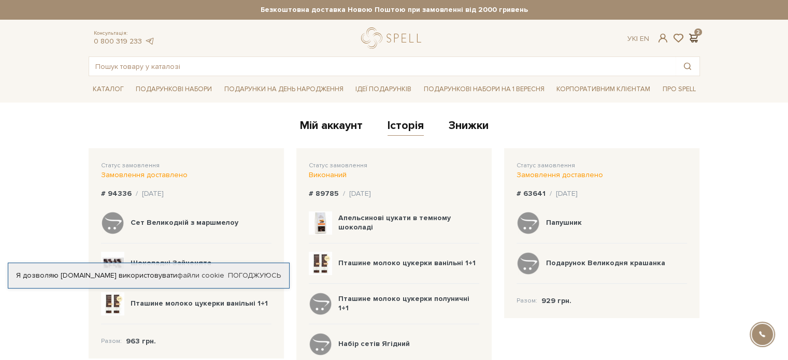
click at [696, 36] on span at bounding box center [693, 38] width 12 height 11
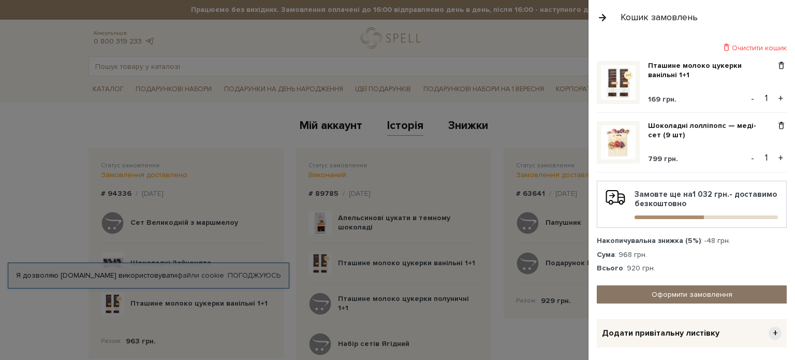
click at [696, 288] on link "Оформити замовлення" at bounding box center [692, 294] width 190 height 18
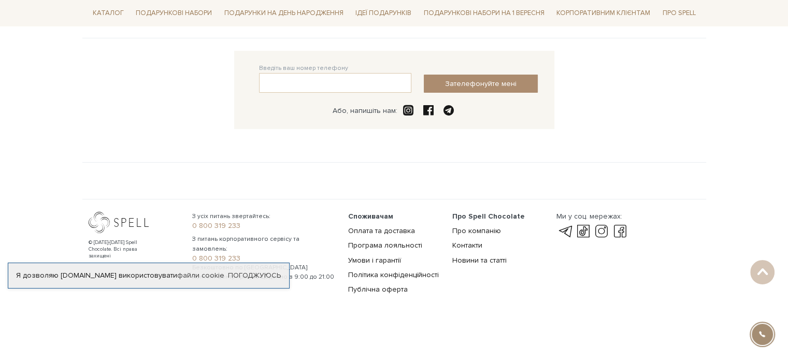
scroll to position [264, 0]
click at [384, 228] on link "Оплата та доставка" at bounding box center [381, 230] width 67 height 9
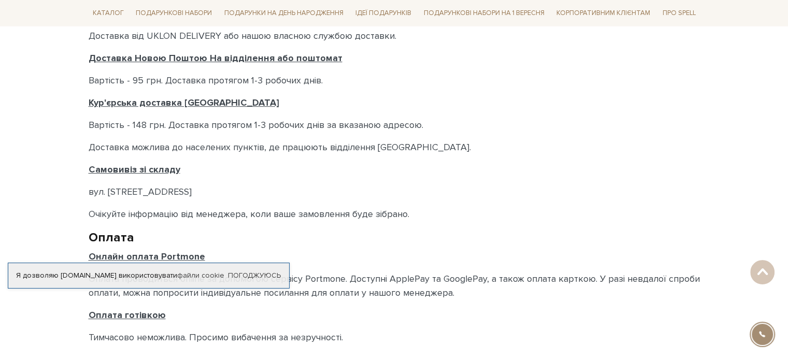
scroll to position [518, 0]
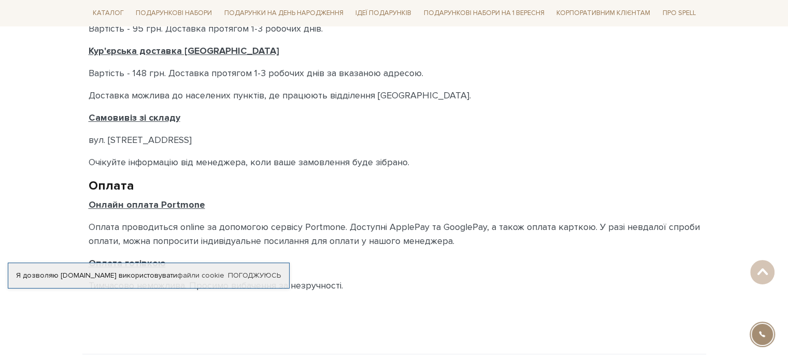
drag, startPoint x: 209, startPoint y: 135, endPoint x: 87, endPoint y: 140, distance: 122.3
copy p "вул. [STREET_ADDRESS]"
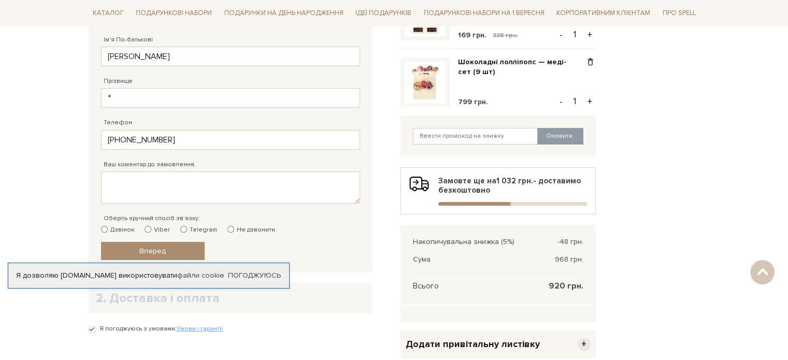
scroll to position [259, 0]
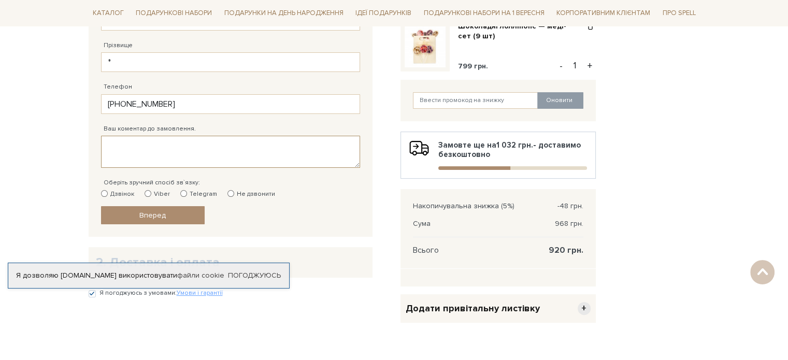
click at [143, 158] on textarea "Ваш коментар до замовлення." at bounding box center [230, 152] width 259 height 32
paste textarea "вул. Велика Кільцева, 4-А."
click at [143, 158] on textarea "вул. Велика Кільцева, 4-А." at bounding box center [230, 152] width 259 height 32
click at [106, 144] on textarea "вул. Велика Кільцева, 4-А." at bounding box center [230, 152] width 259 height 32
click at [156, 145] on textarea "Самовивіз за адресою вул. Велика Кільцева, 4-А." at bounding box center [230, 152] width 259 height 32
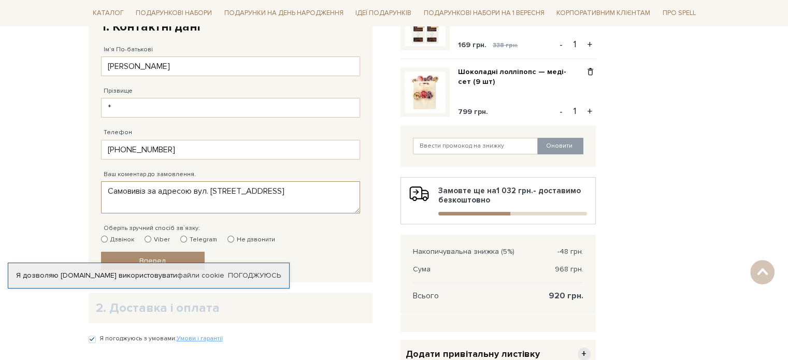
scroll to position [155, 0]
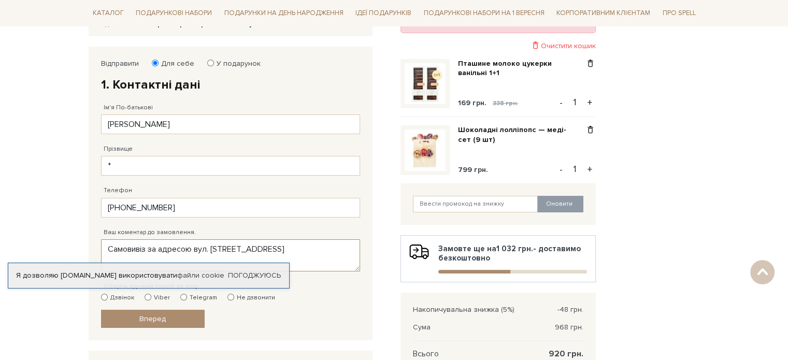
type textarea "Самовивіз за адресою вул. Велика Кільцева, 4-А."
click at [194, 167] on input "*" at bounding box center [230, 166] width 259 height 20
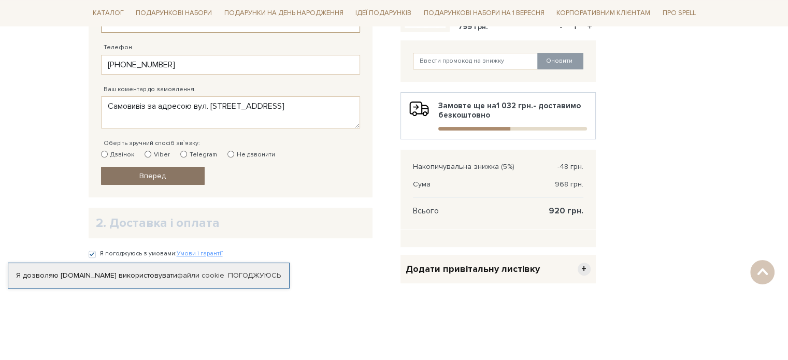
scroll to position [362, 0]
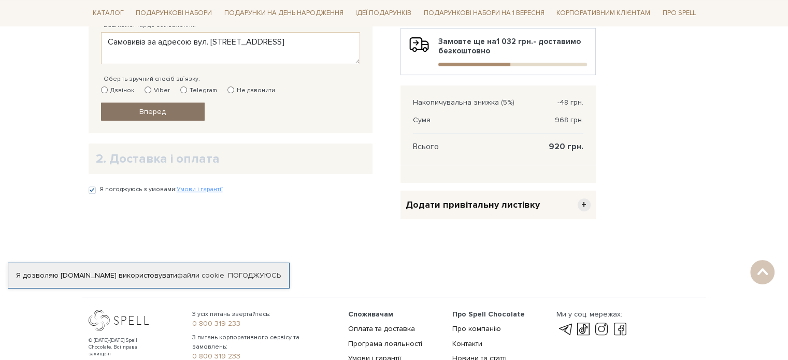
click at [148, 110] on span "Вперед" at bounding box center [152, 111] width 26 height 9
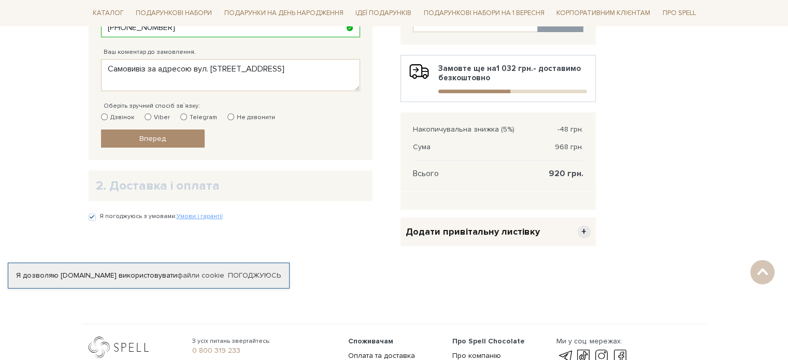
scroll to position [261, 0]
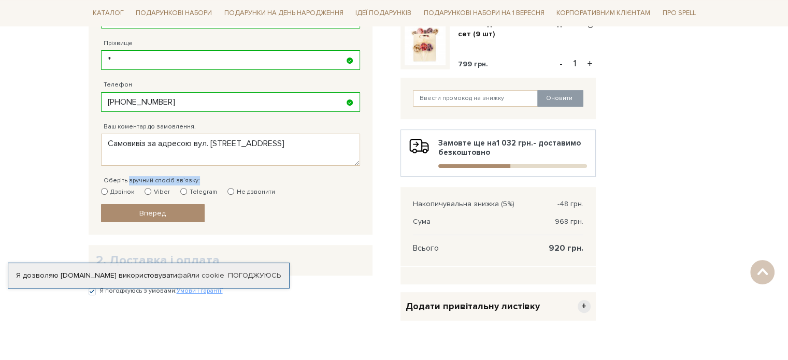
drag, startPoint x: 128, startPoint y: 180, endPoint x: 207, endPoint y: 181, distance: 78.7
click at [207, 181] on div "Оберіть зручний спосіб зв`язку: Дзвінок Viber Telegram Не дзвонити" at bounding box center [230, 181] width 259 height 31
click at [105, 190] on input "Дзвінок" at bounding box center [104, 191] width 7 height 7
radio input "true"
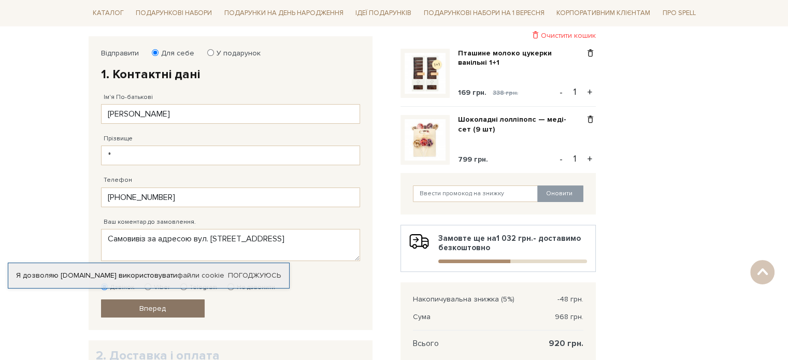
scroll to position [157, 0]
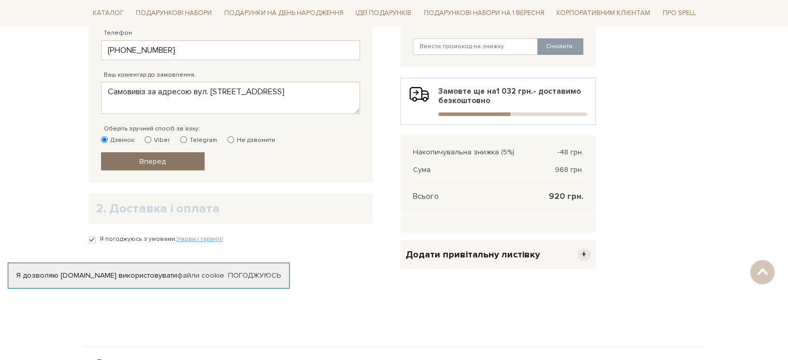
click at [137, 161] on link "Вперед" at bounding box center [153, 161] width 104 height 18
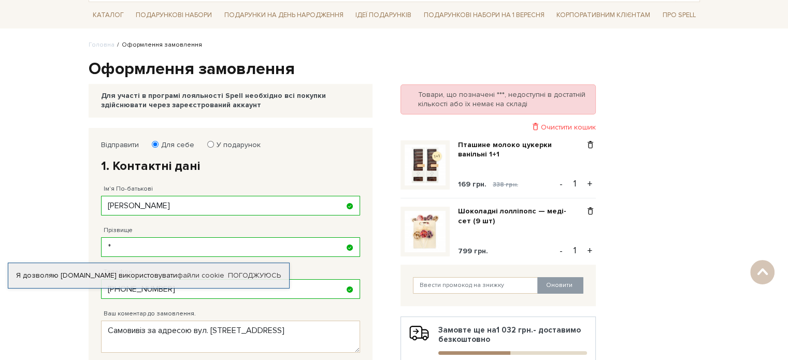
scroll to position [2, 0]
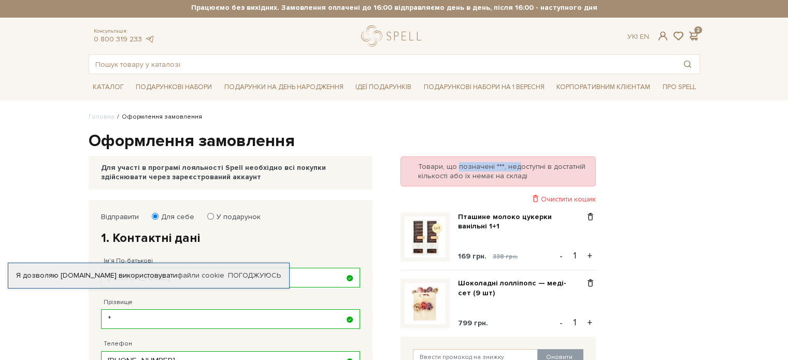
drag, startPoint x: 456, startPoint y: 168, endPoint x: 515, endPoint y: 169, distance: 59.0
click at [515, 169] on div "Товари, що позначені ***, недоступні в достатній кількості або їх немає на скла…" at bounding box center [497, 171] width 195 height 30
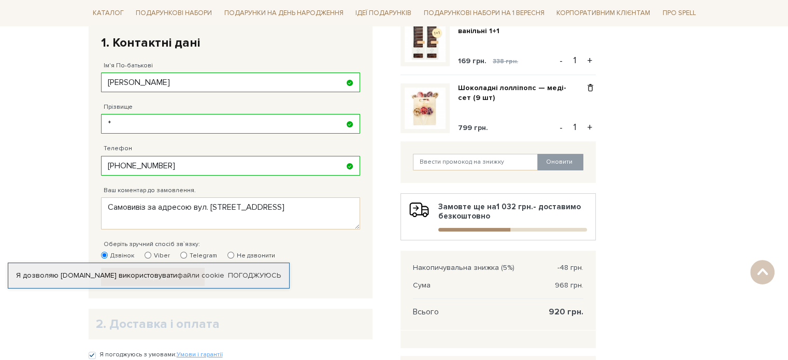
scroll to position [313, 0]
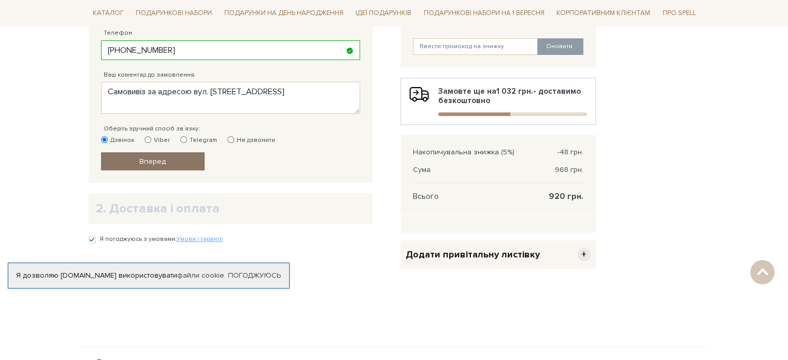
click at [153, 157] on span "Вперед" at bounding box center [152, 161] width 26 height 9
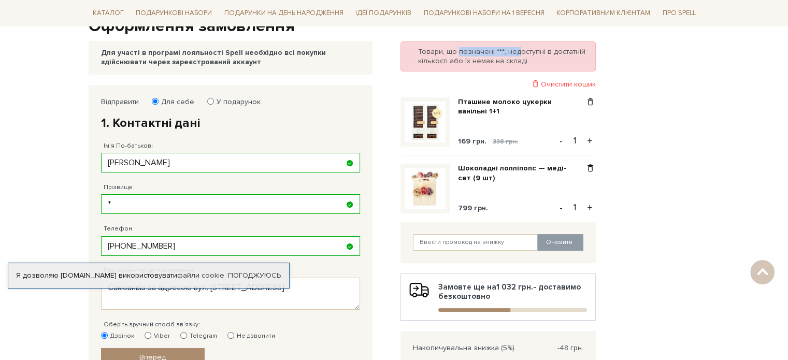
scroll to position [54, 0]
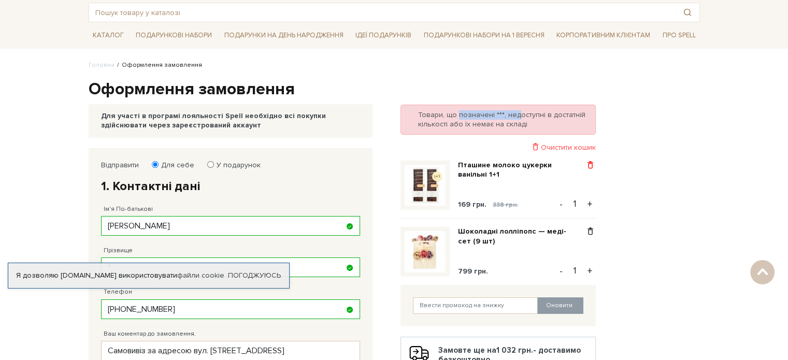
click at [591, 164] on span at bounding box center [590, 165] width 11 height 9
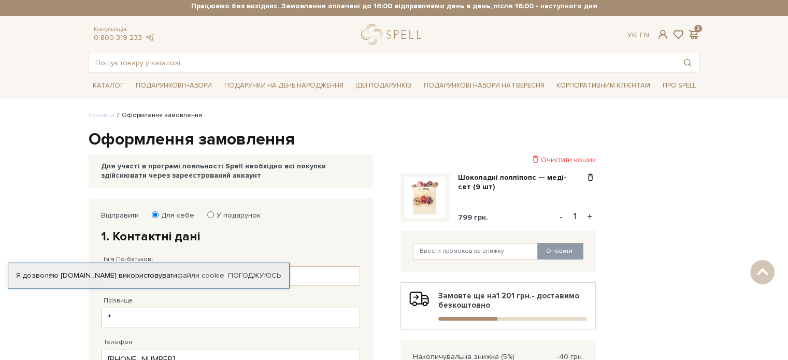
scroll to position [2, 0]
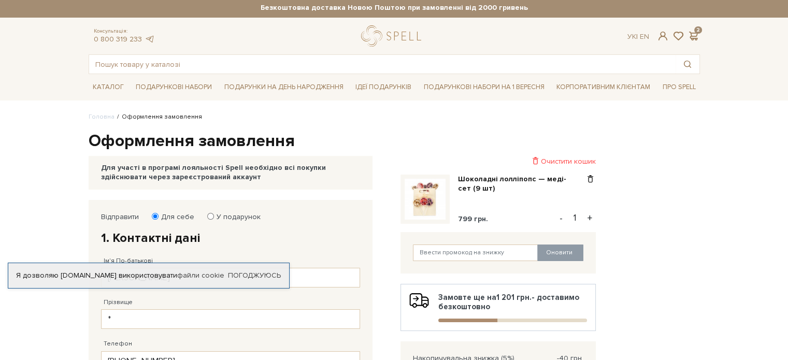
click at [694, 30] on div "Консультація: 0 800 319 233 Ук | En | 2" at bounding box center [393, 35] width 623 height 21
click at [693, 37] on span at bounding box center [693, 36] width 12 height 11
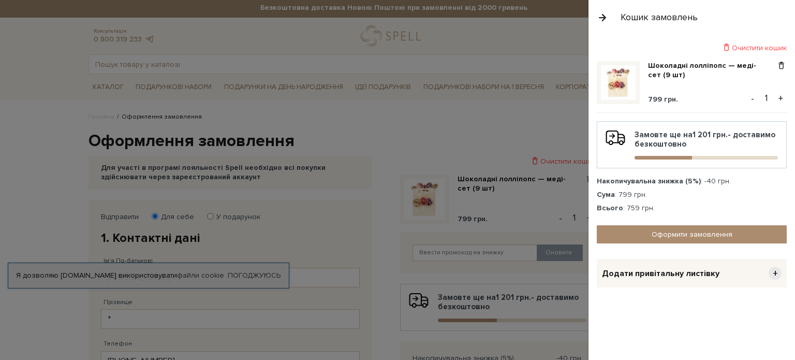
click at [433, 126] on div at bounding box center [397, 180] width 795 height 360
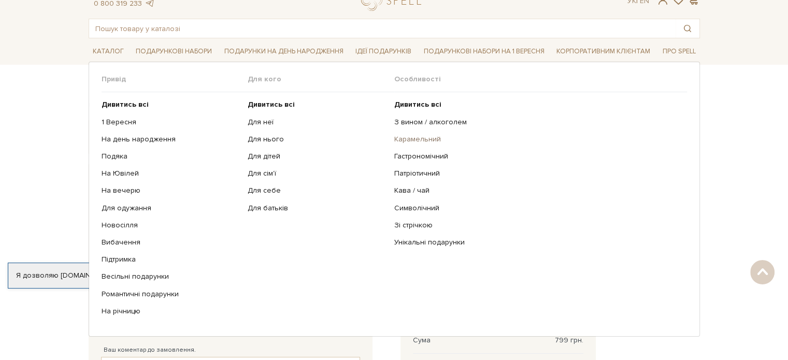
scroll to position [0, 0]
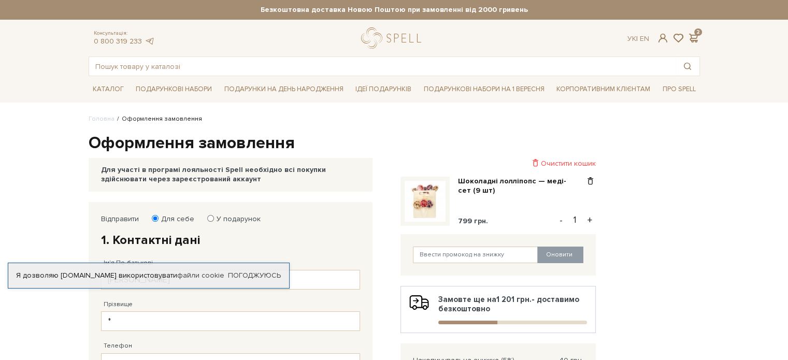
click at [743, 138] on body "Подарункові набори SALE Корпоративним клієнтам Доставка і оплата Консультація: …" at bounding box center [394, 354] width 788 height 708
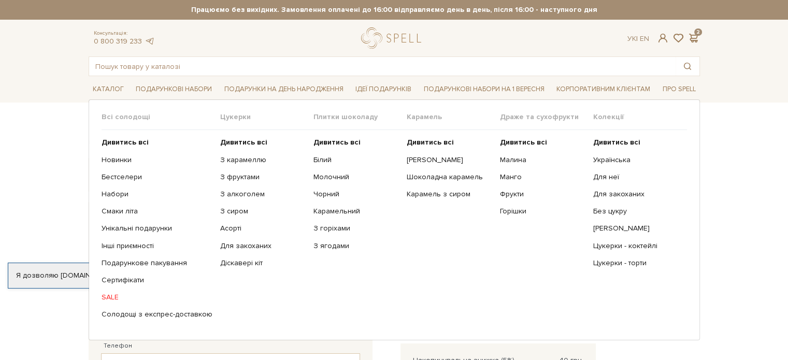
click at [113, 300] on link "SALE" at bounding box center [156, 297] width 111 height 9
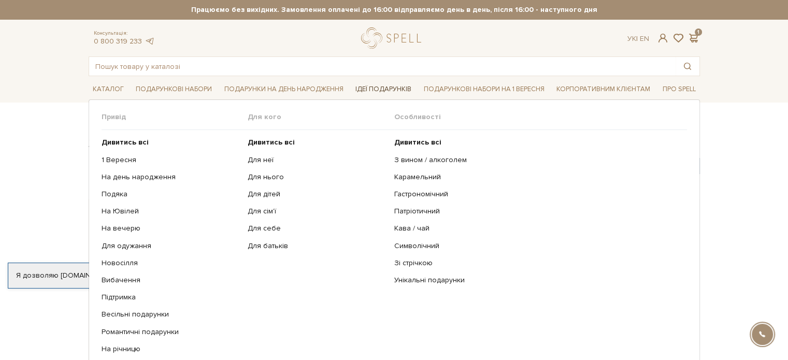
click at [401, 89] on link "Ідеї подарунків" at bounding box center [383, 89] width 64 height 16
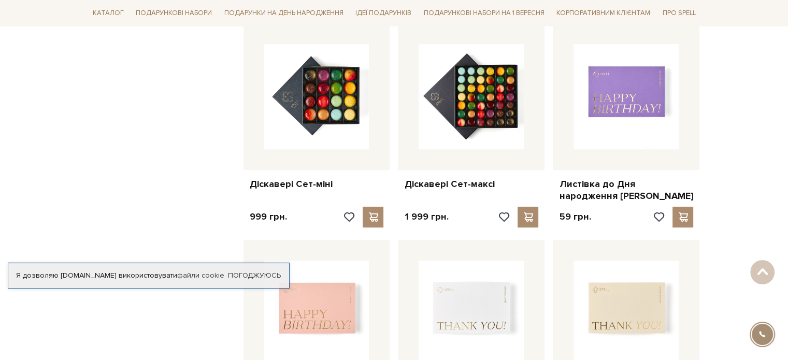
scroll to position [673, 0]
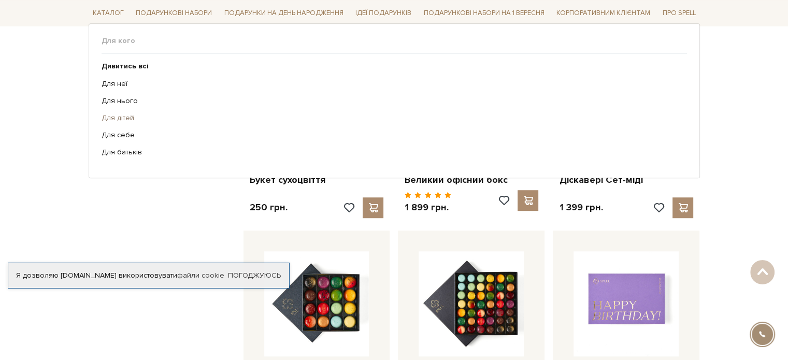
click at [124, 120] on link "Для дітей" at bounding box center [389, 117] width 577 height 9
